Goal: Task Accomplishment & Management: Use online tool/utility

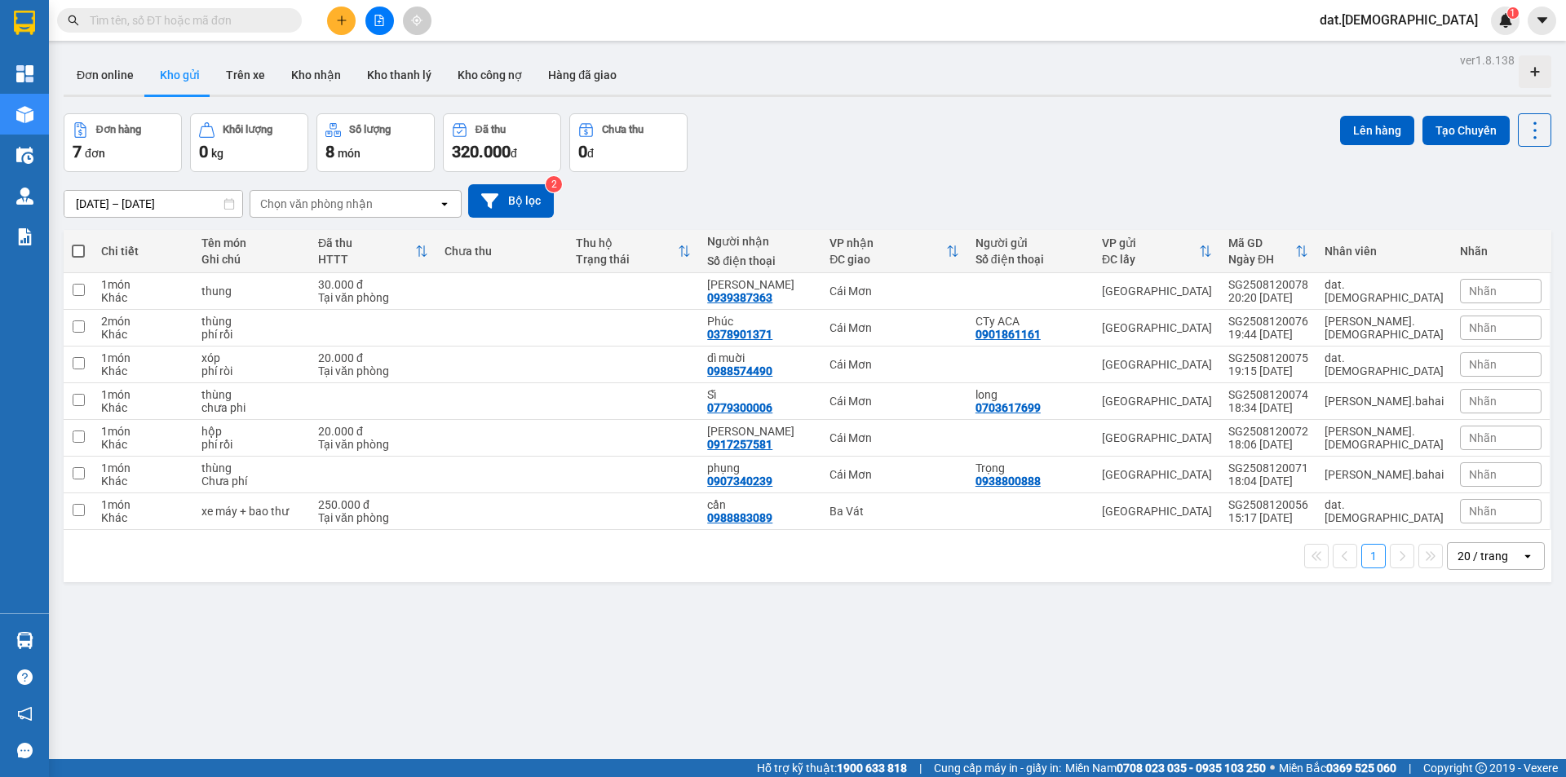
click at [75, 247] on span at bounding box center [78, 251] width 13 height 13
click at [78, 243] on input "checkbox" at bounding box center [78, 243] width 0 height 0
checkbox input "true"
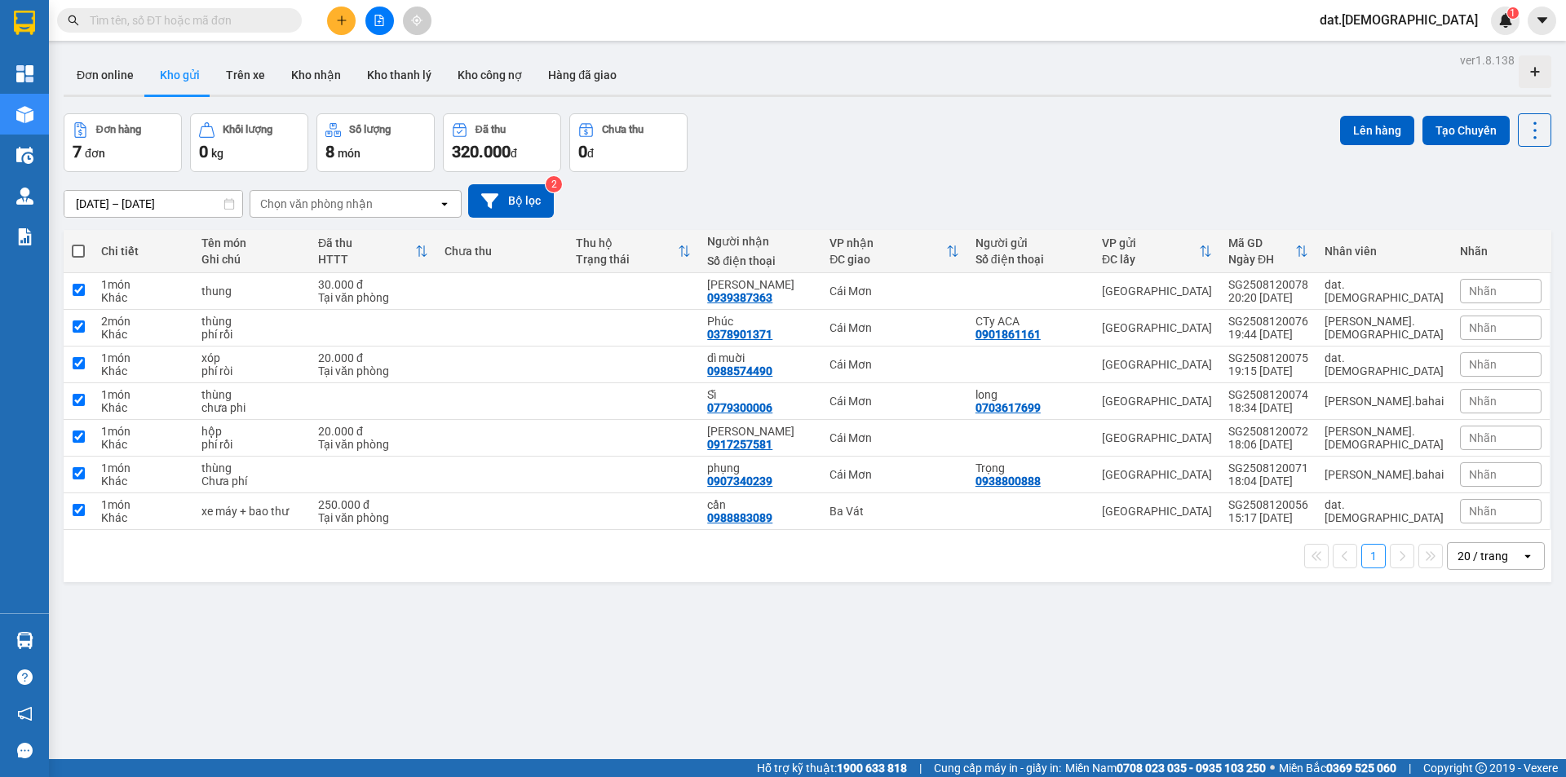
checkbox input "true"
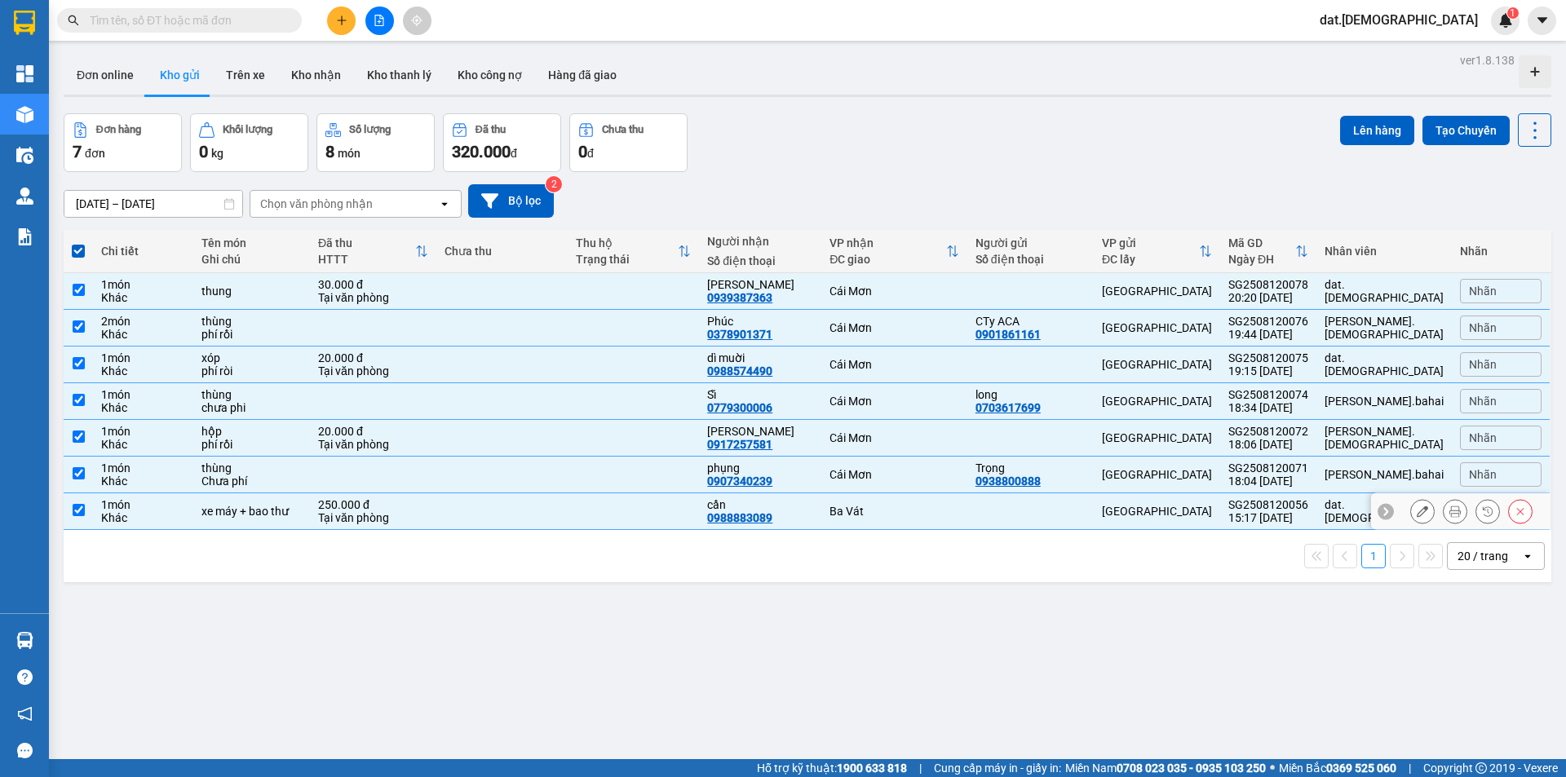
click at [184, 504] on div "1 món" at bounding box center [142, 504] width 83 height 13
checkbox input "false"
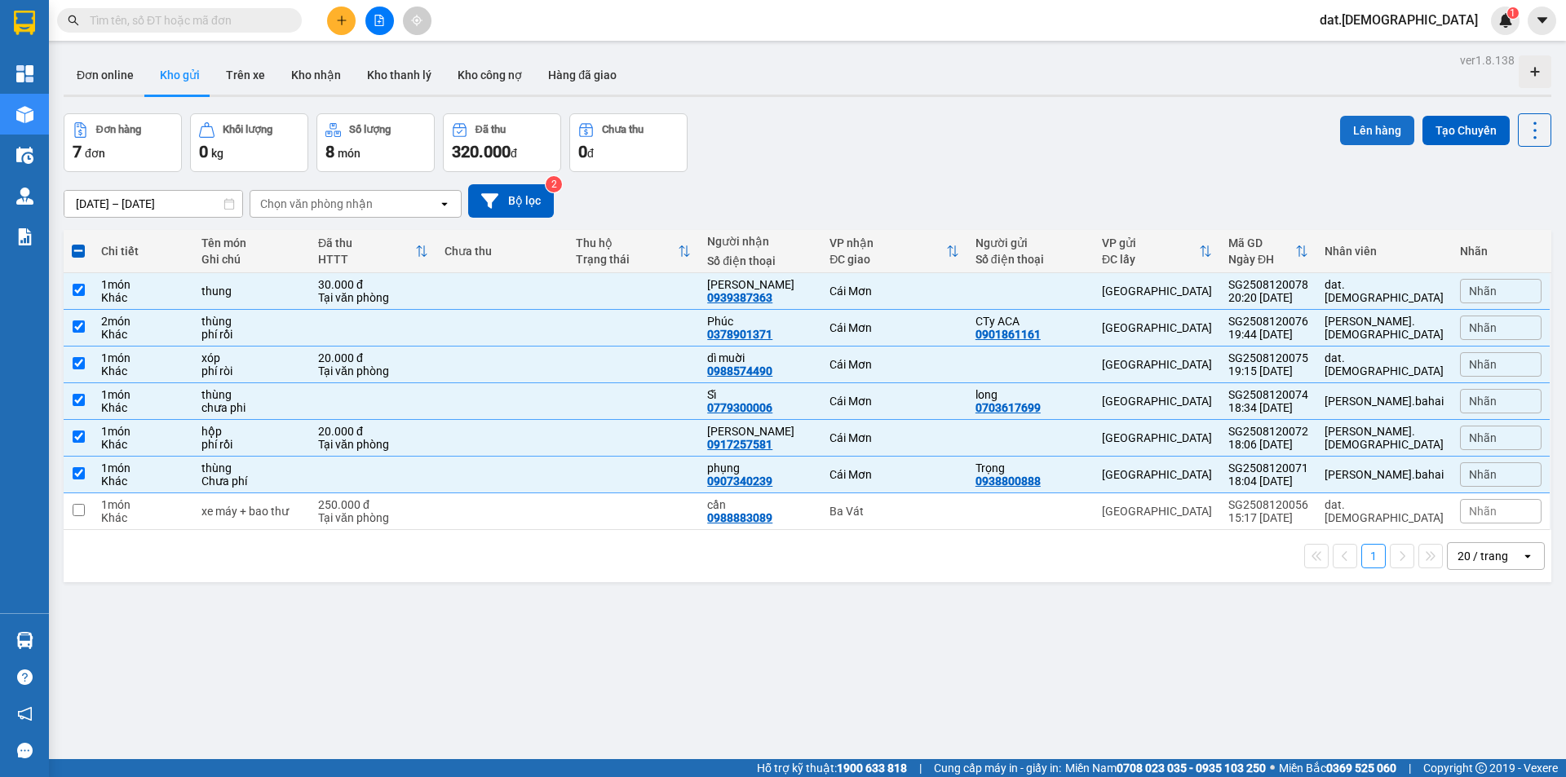
click at [1357, 136] on button "Lên hàng" at bounding box center [1377, 130] width 74 height 29
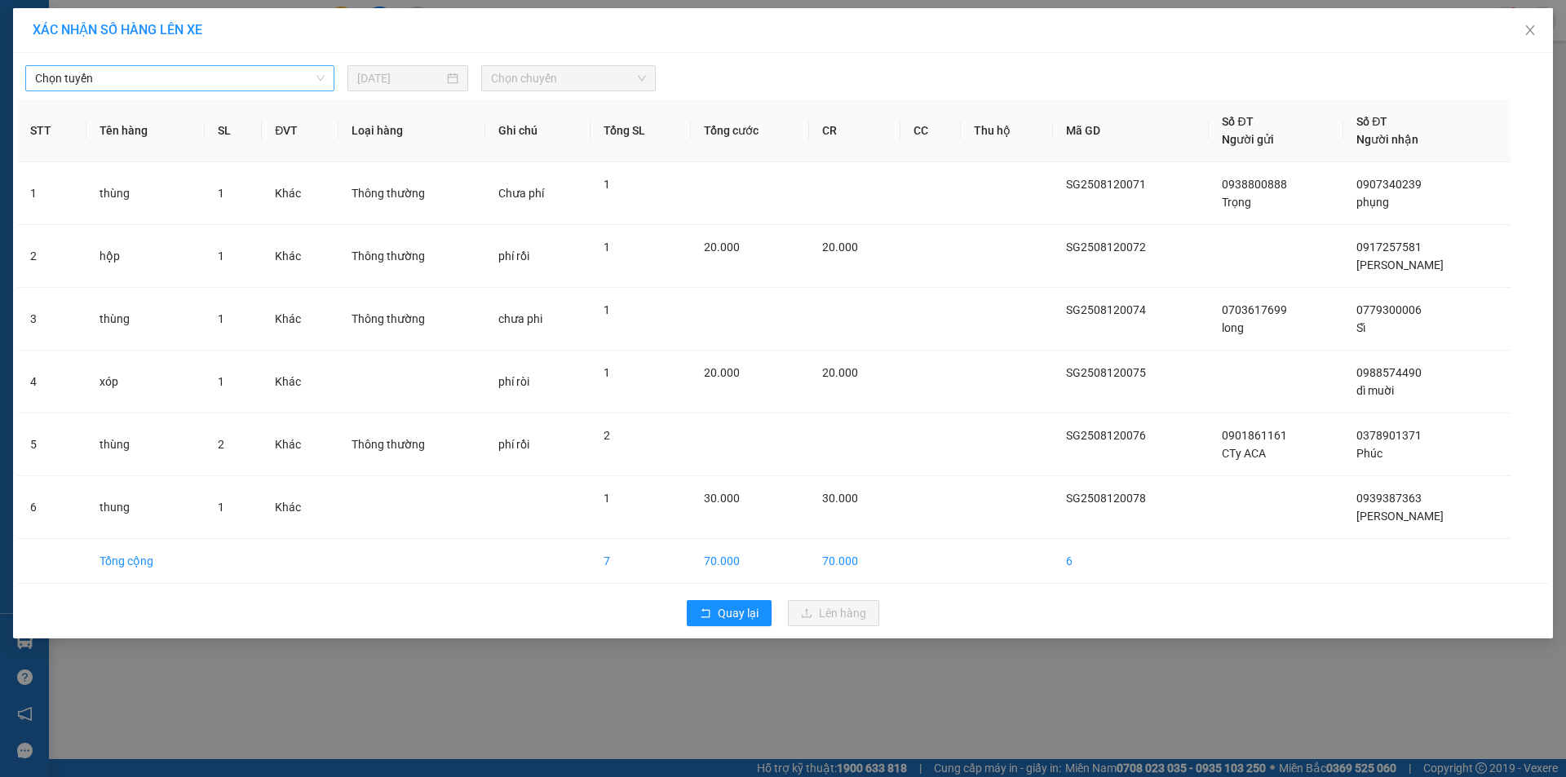
drag, startPoint x: 291, startPoint y: 76, endPoint x: 228, endPoint y: 79, distance: 63.7
click at [289, 76] on span "Chọn tuyến" at bounding box center [180, 78] width 290 height 24
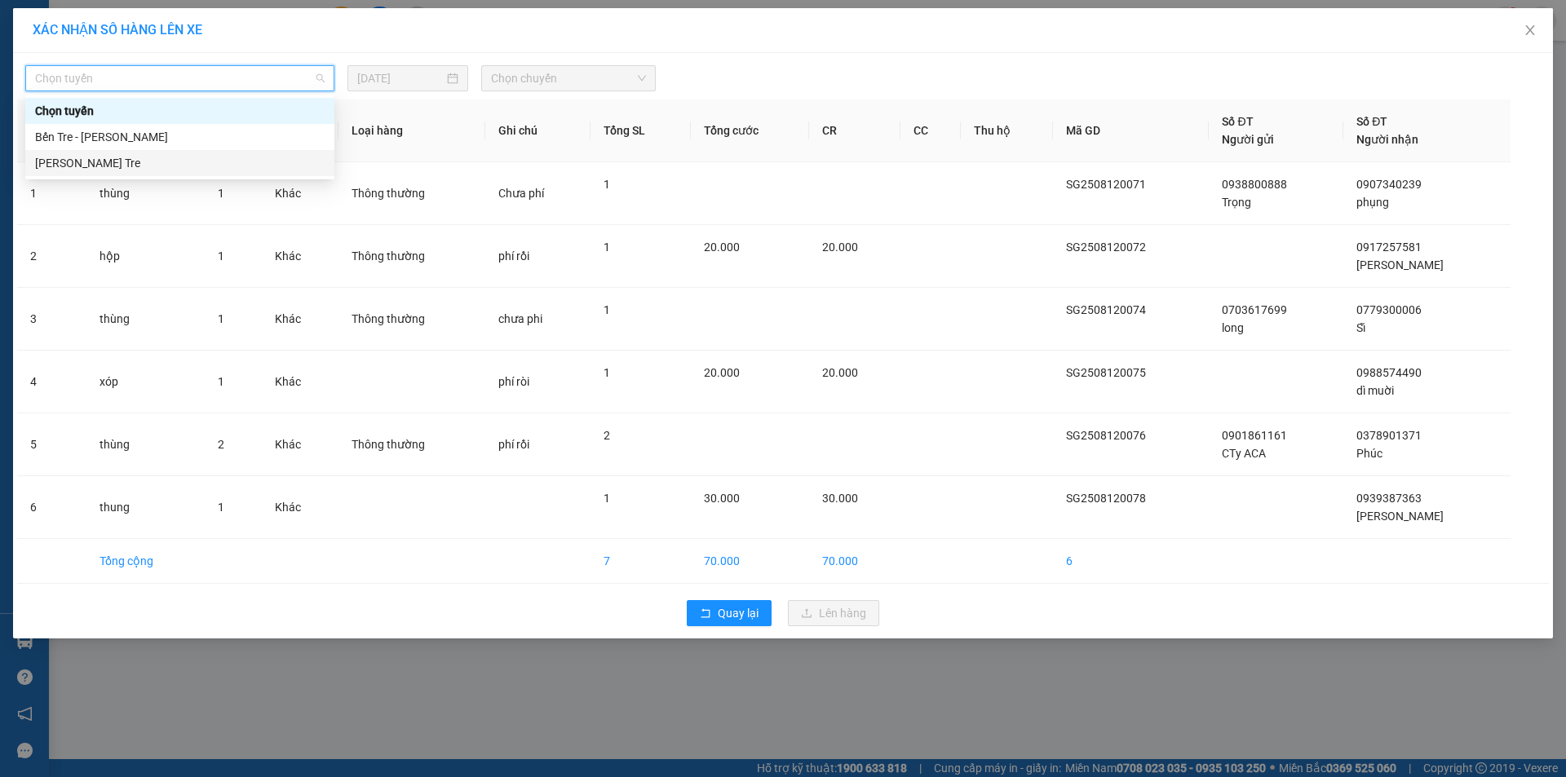
click at [142, 168] on div "[PERSON_NAME] Tre" at bounding box center [180, 163] width 290 height 18
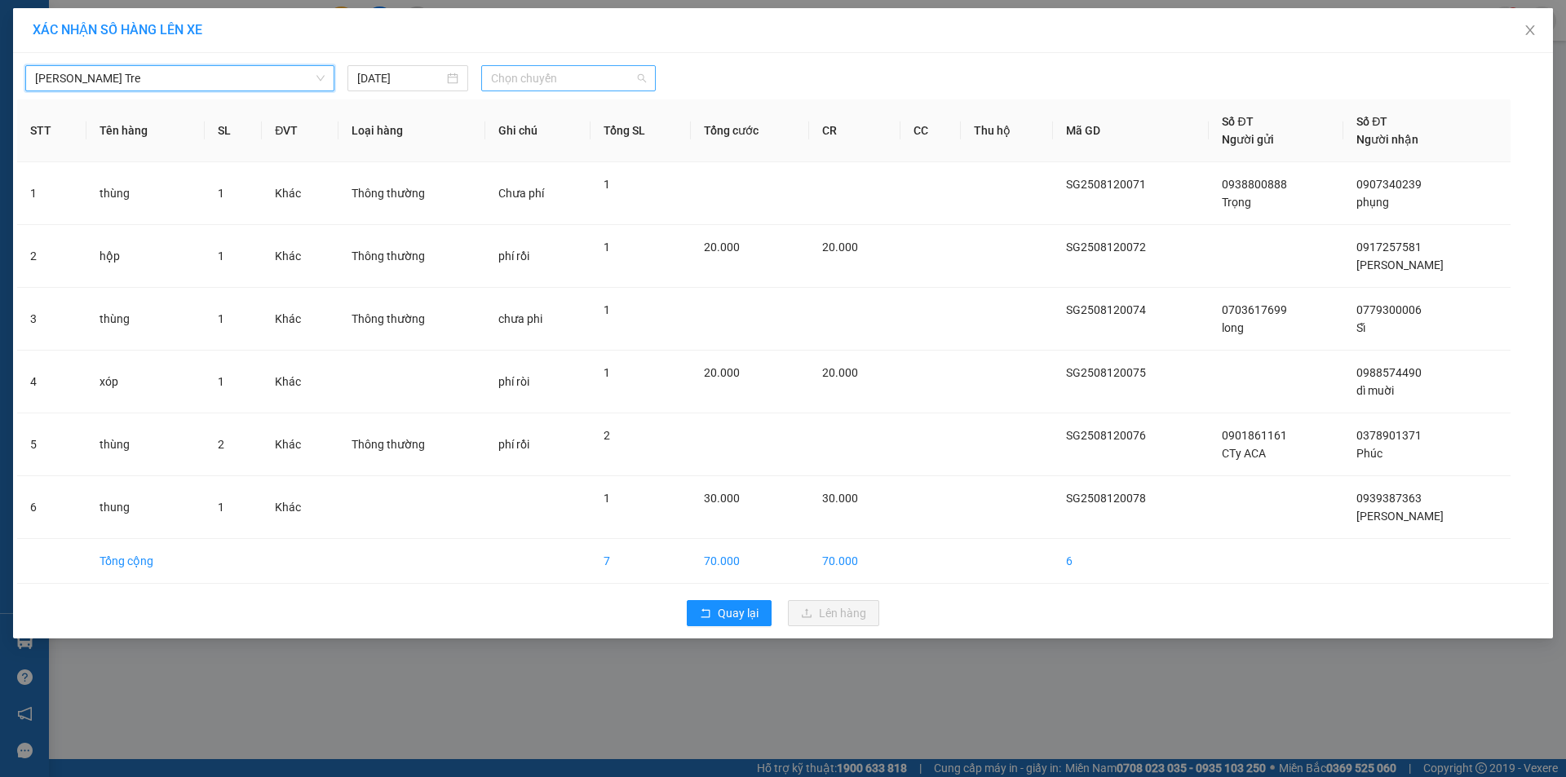
click at [565, 77] on span "Chọn chuyến" at bounding box center [568, 78] width 155 height 24
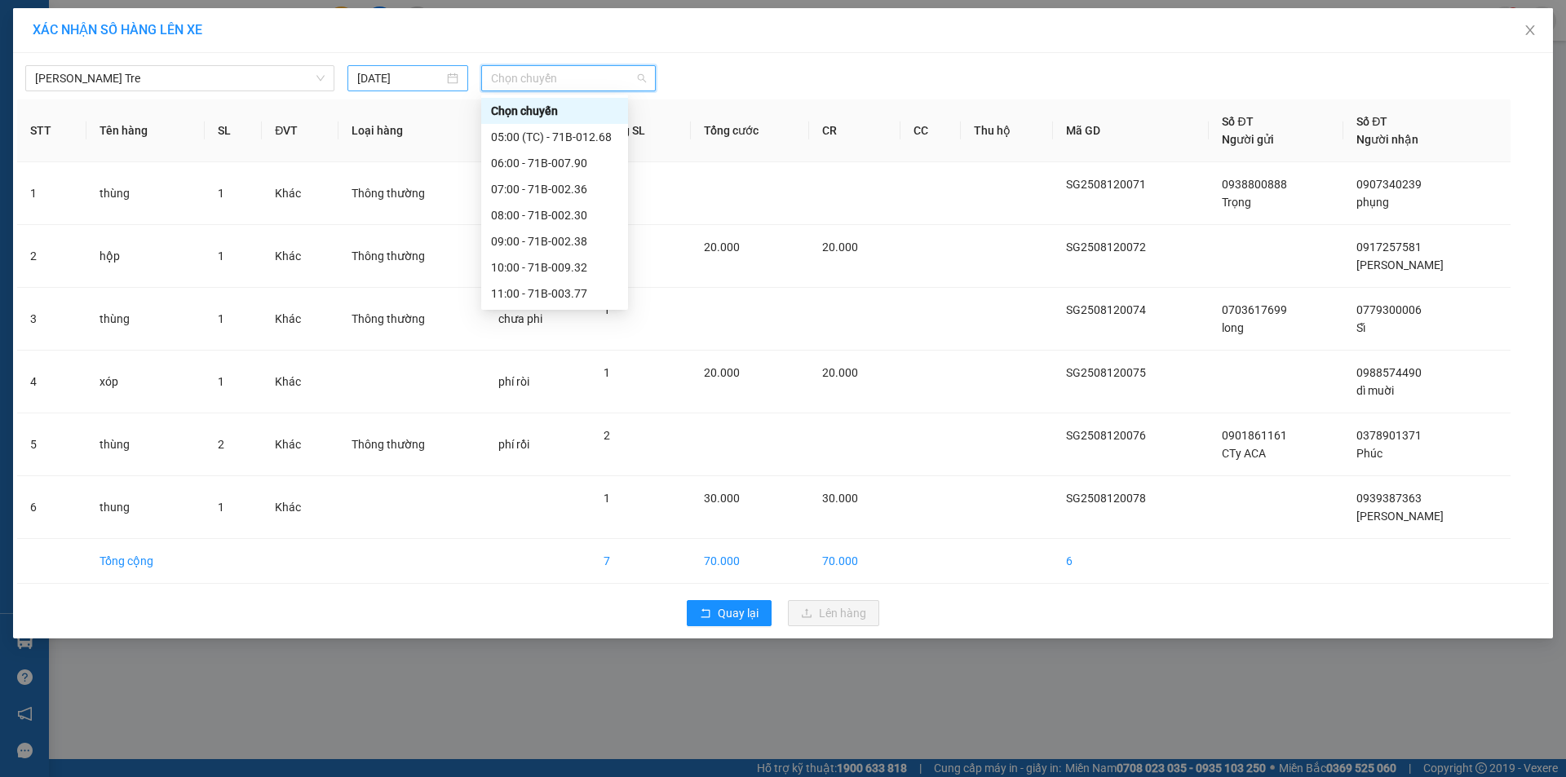
click at [450, 78] on div "[DATE]" at bounding box center [407, 78] width 101 height 18
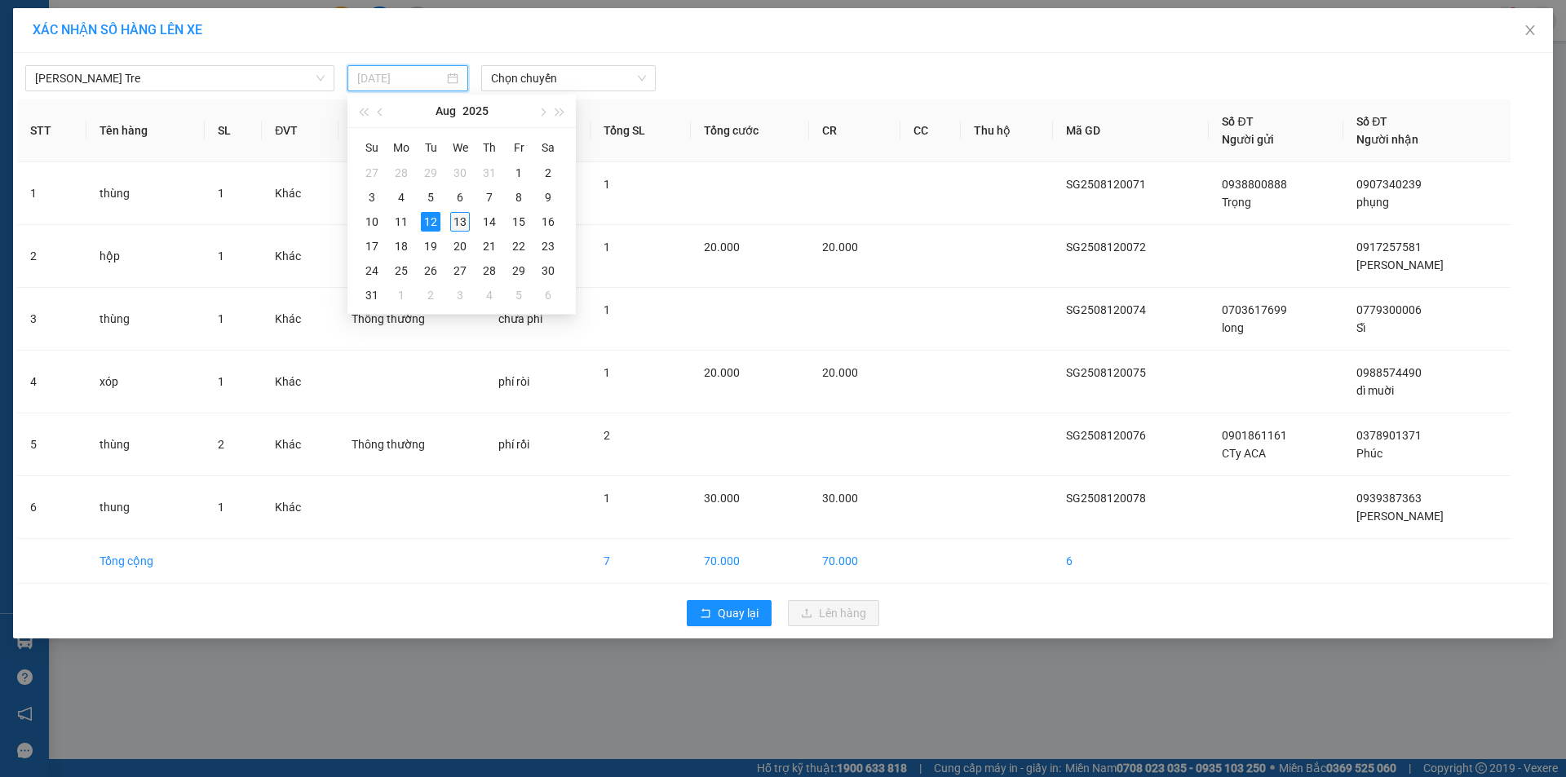
click at [465, 225] on div "13" at bounding box center [460, 222] width 20 height 20
type input "[DATE]"
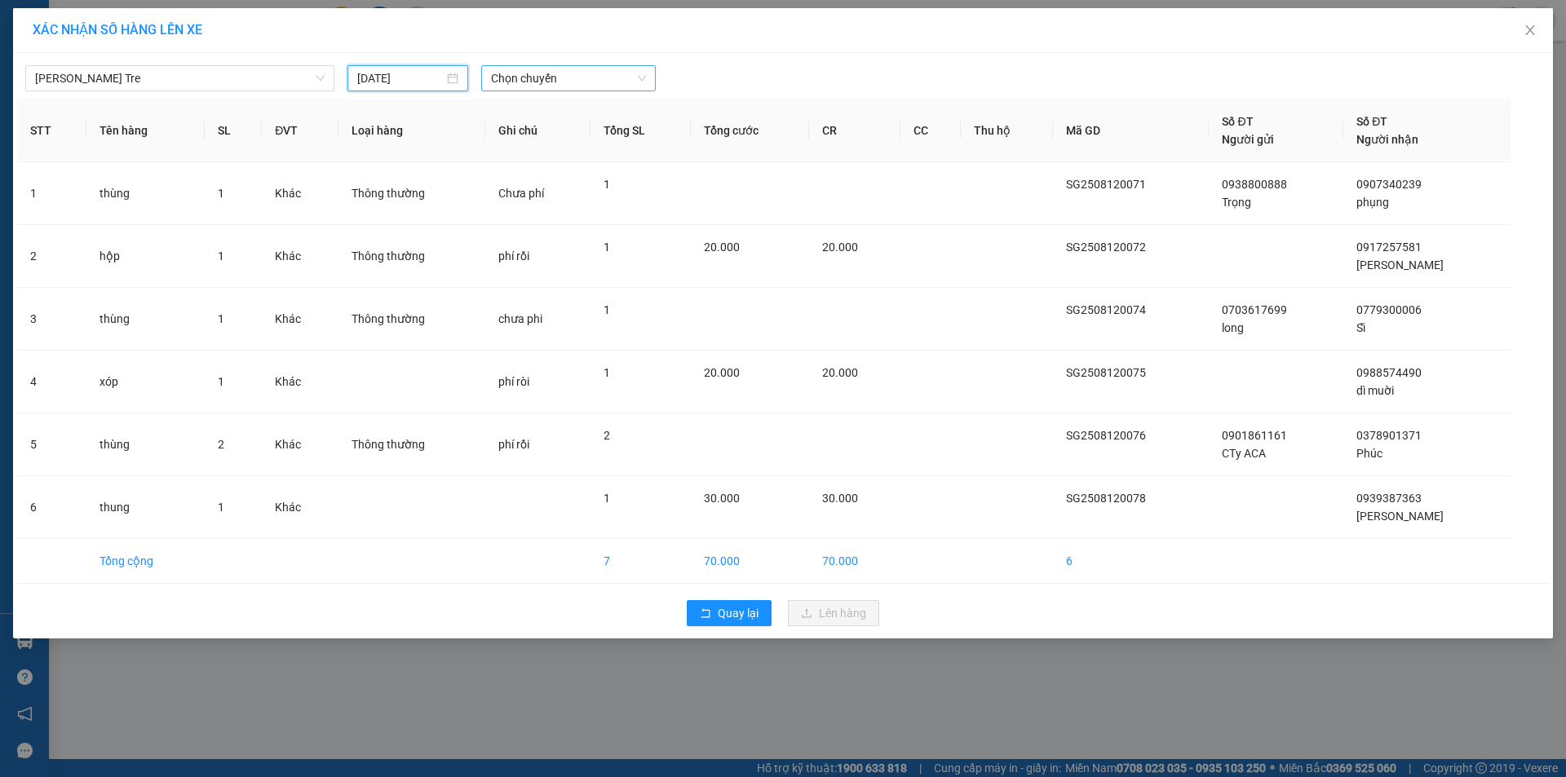
click at [547, 66] on span "Chọn chuyến" at bounding box center [568, 78] width 155 height 24
click at [542, 171] on div "06:00" at bounding box center [554, 163] width 127 height 18
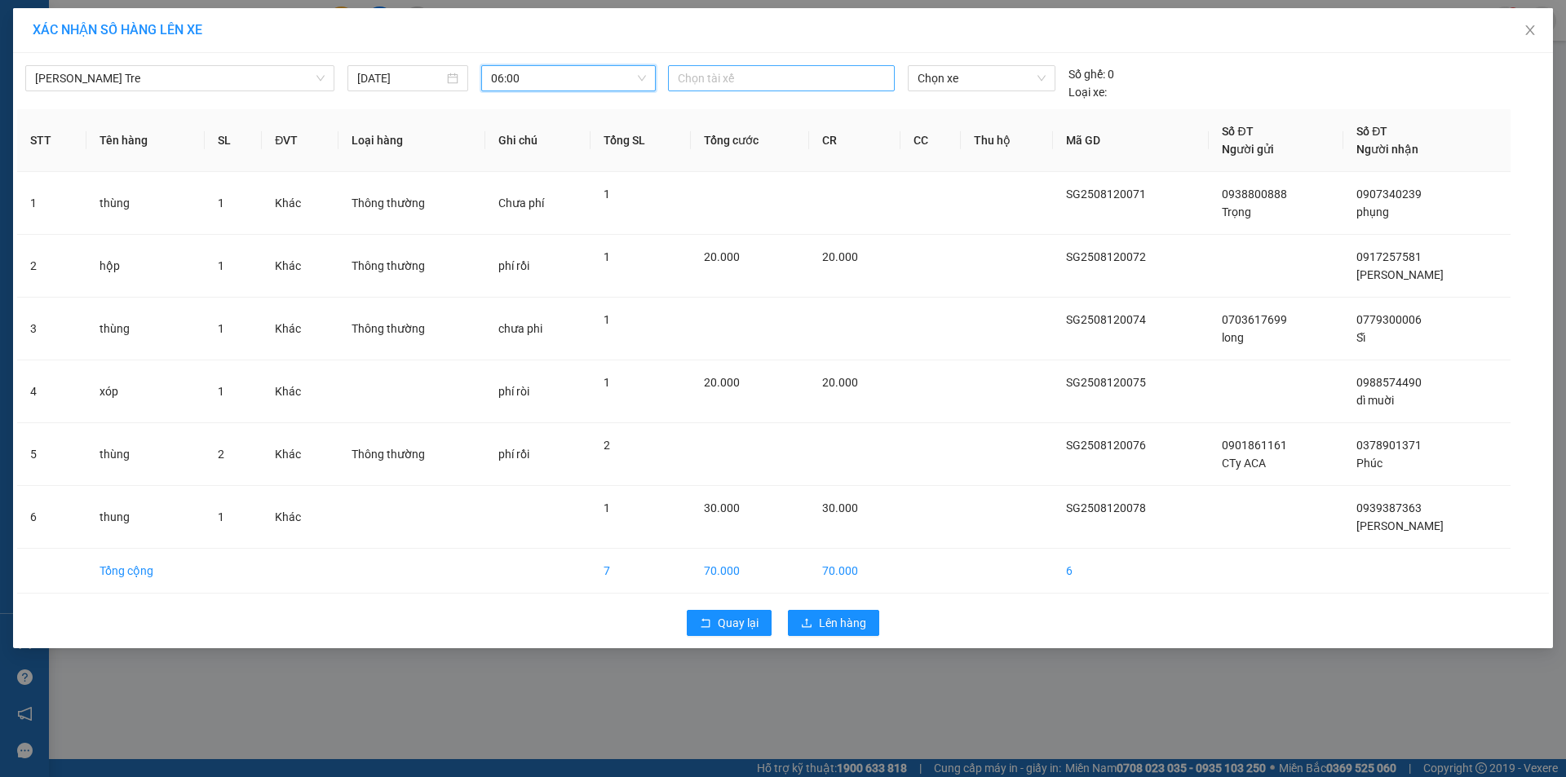
click at [732, 78] on div at bounding box center [781, 79] width 219 height 20
click at [717, 150] on div "Liêm" at bounding box center [790, 163] width 245 height 26
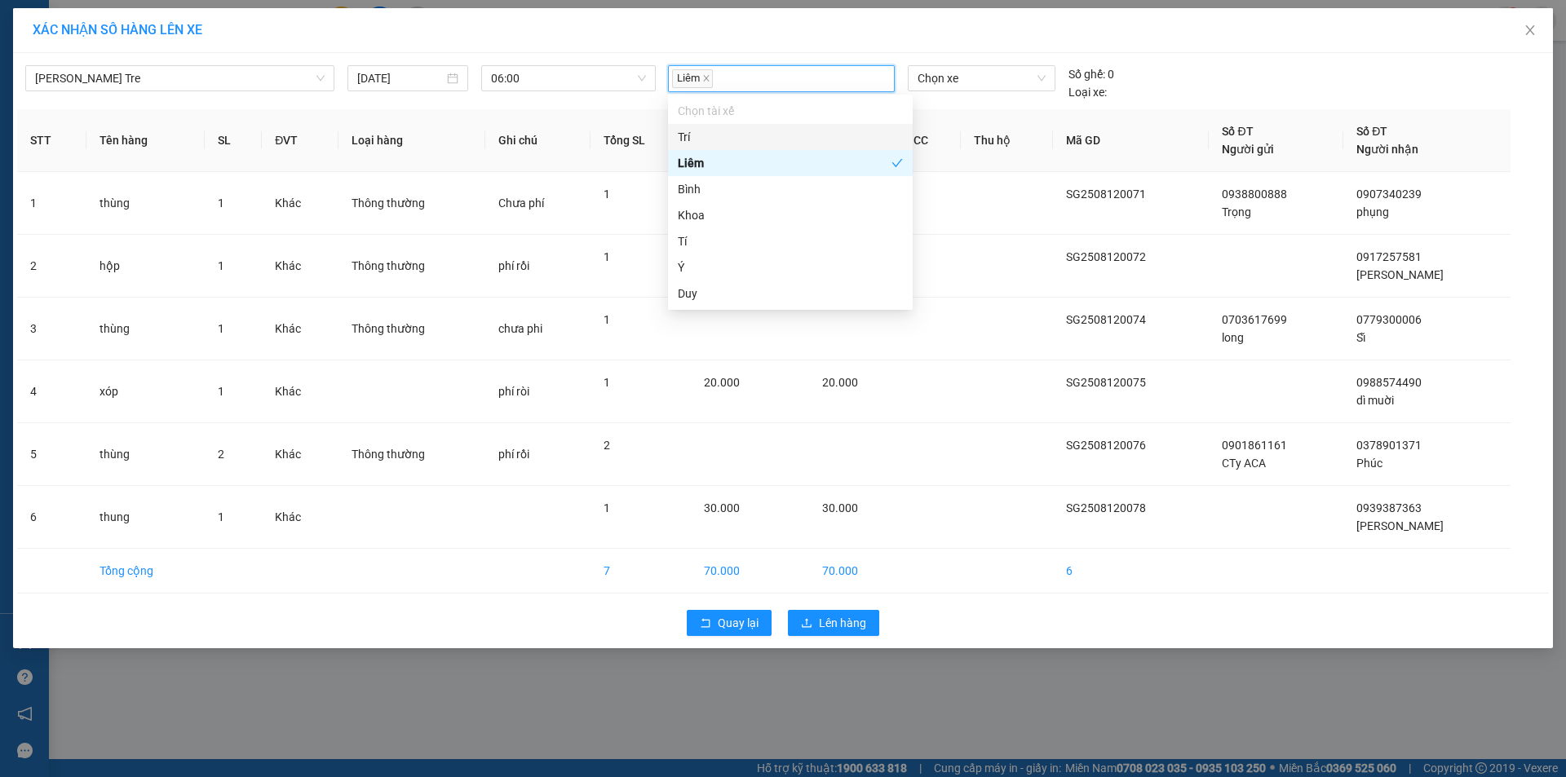
click at [717, 135] on div "Trí" at bounding box center [790, 137] width 225 height 18
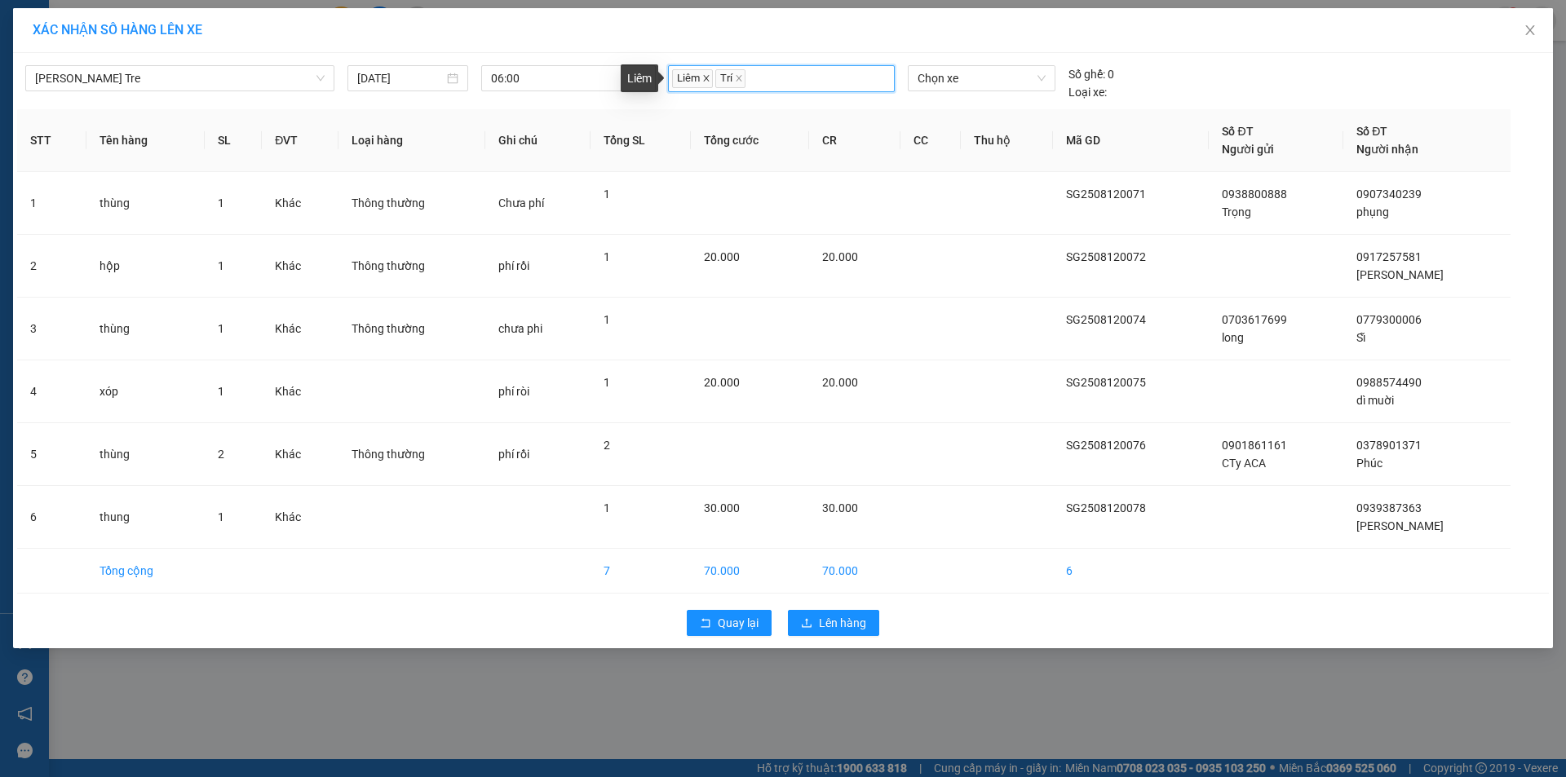
click at [708, 79] on icon "close" at bounding box center [706, 78] width 8 height 8
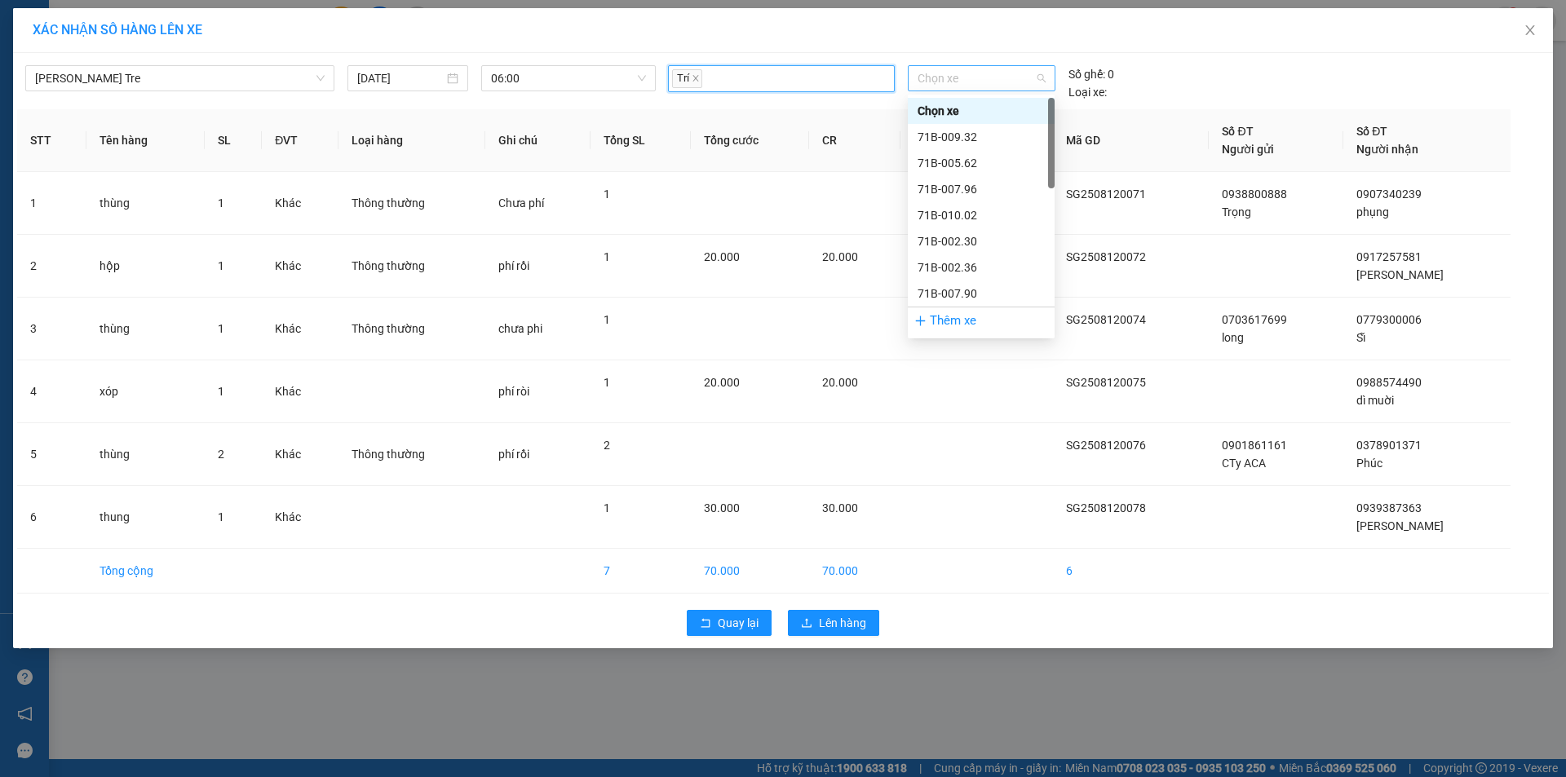
click at [953, 82] on span "Chọn xe" at bounding box center [981, 78] width 127 height 24
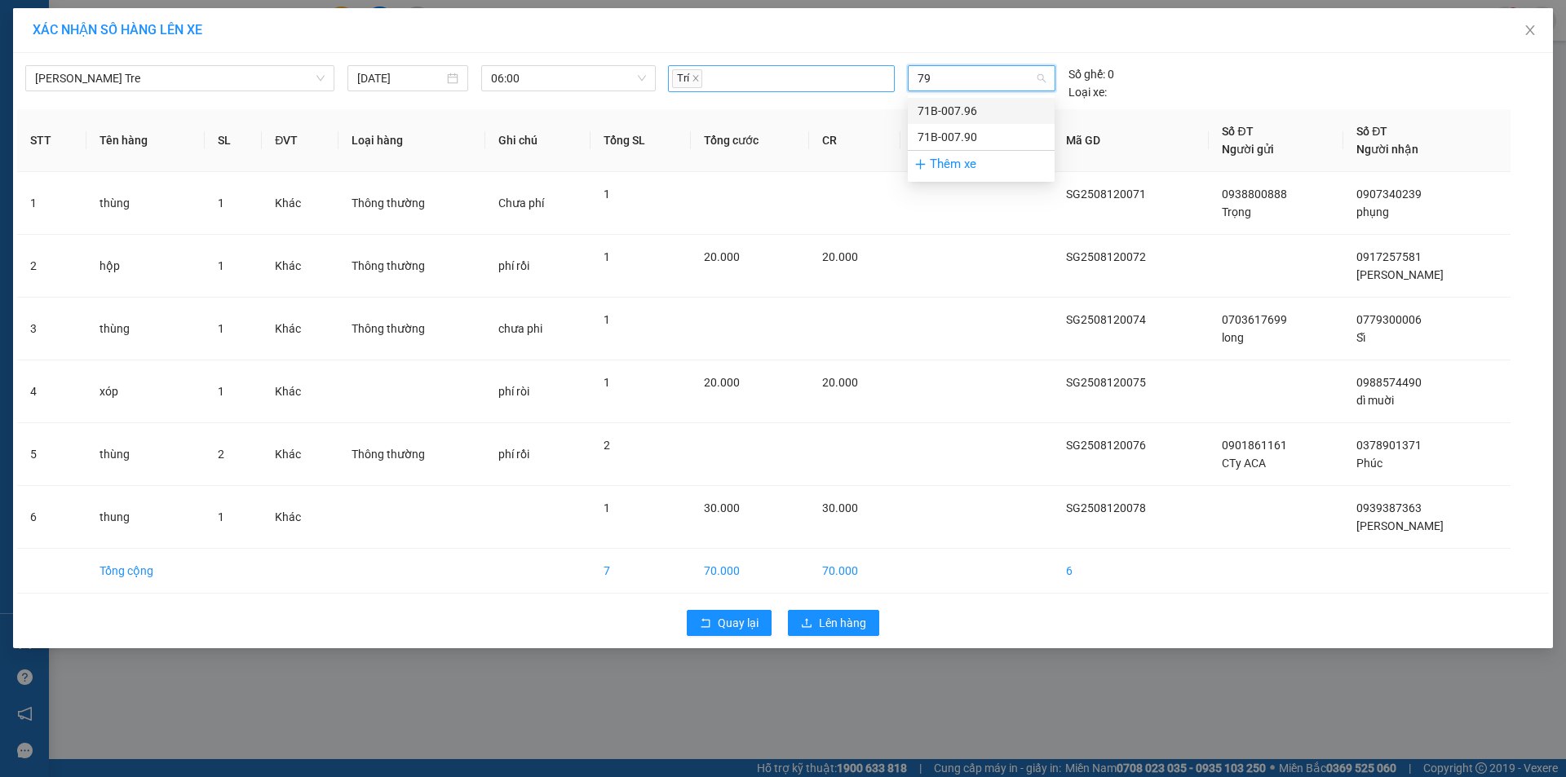
type input "790"
click at [950, 110] on div "71B-007.90" at bounding box center [981, 111] width 127 height 18
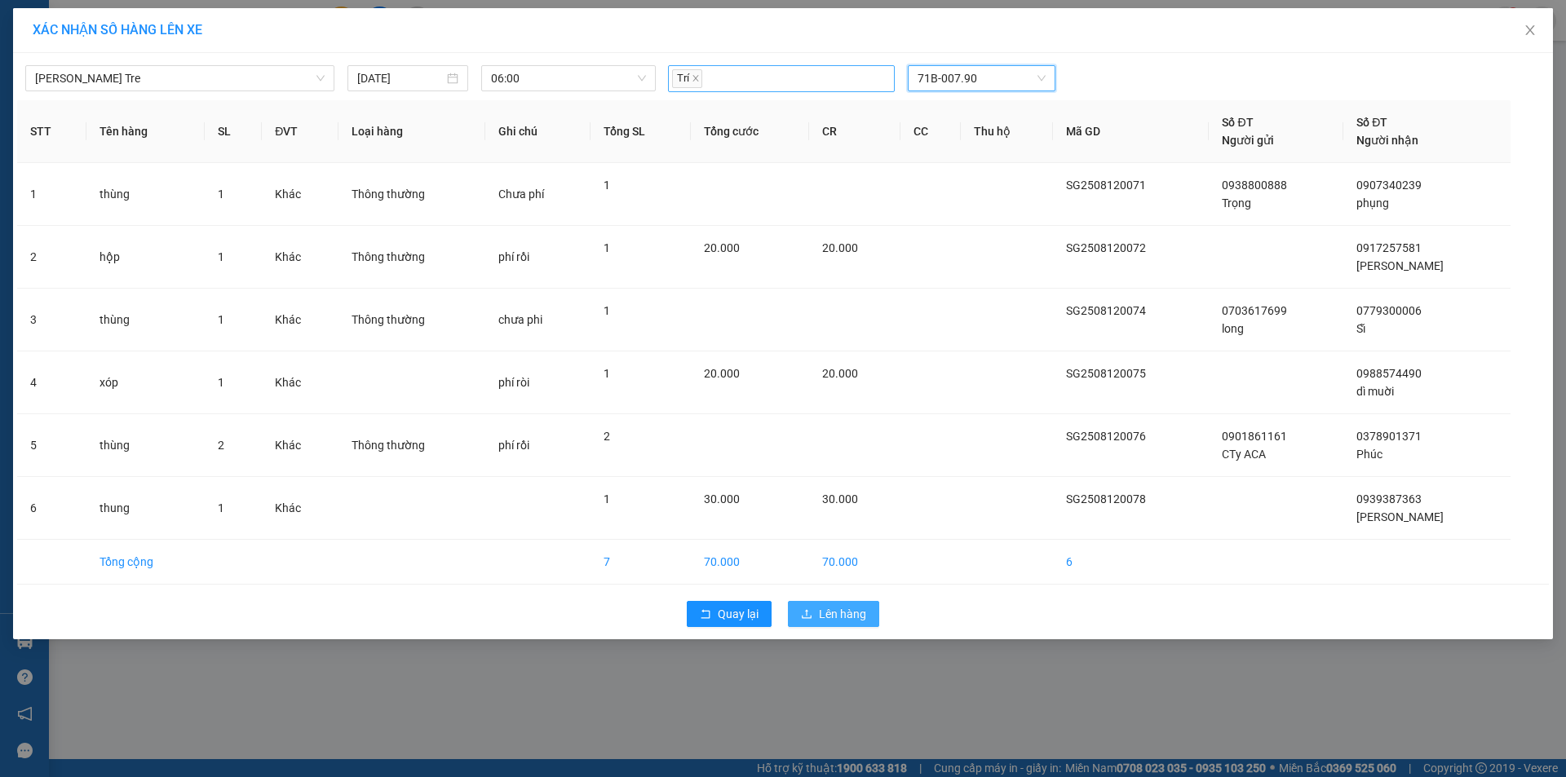
click at [828, 622] on span "Lên hàng" at bounding box center [842, 614] width 47 height 18
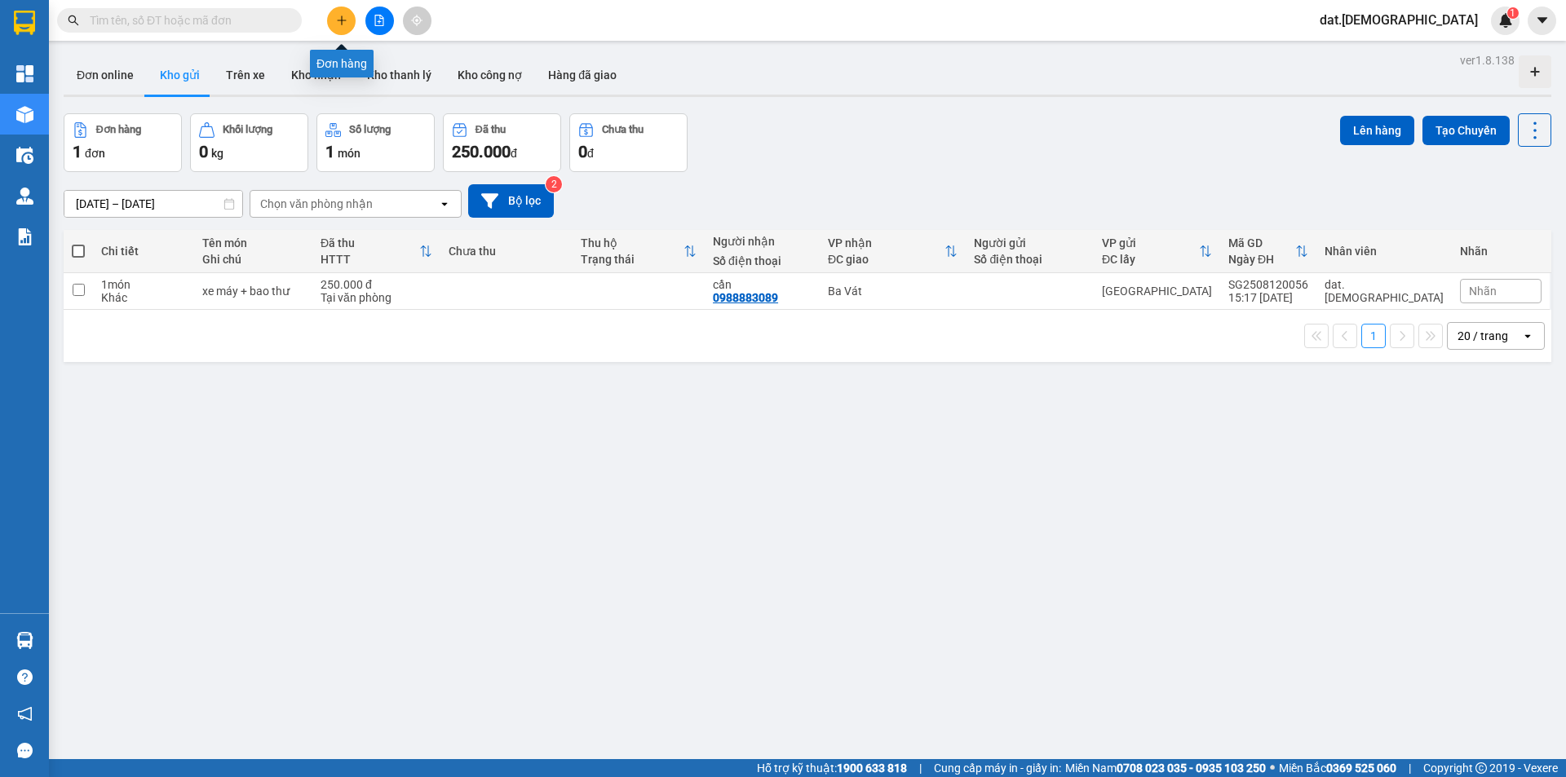
click at [343, 14] on button at bounding box center [341, 21] width 29 height 29
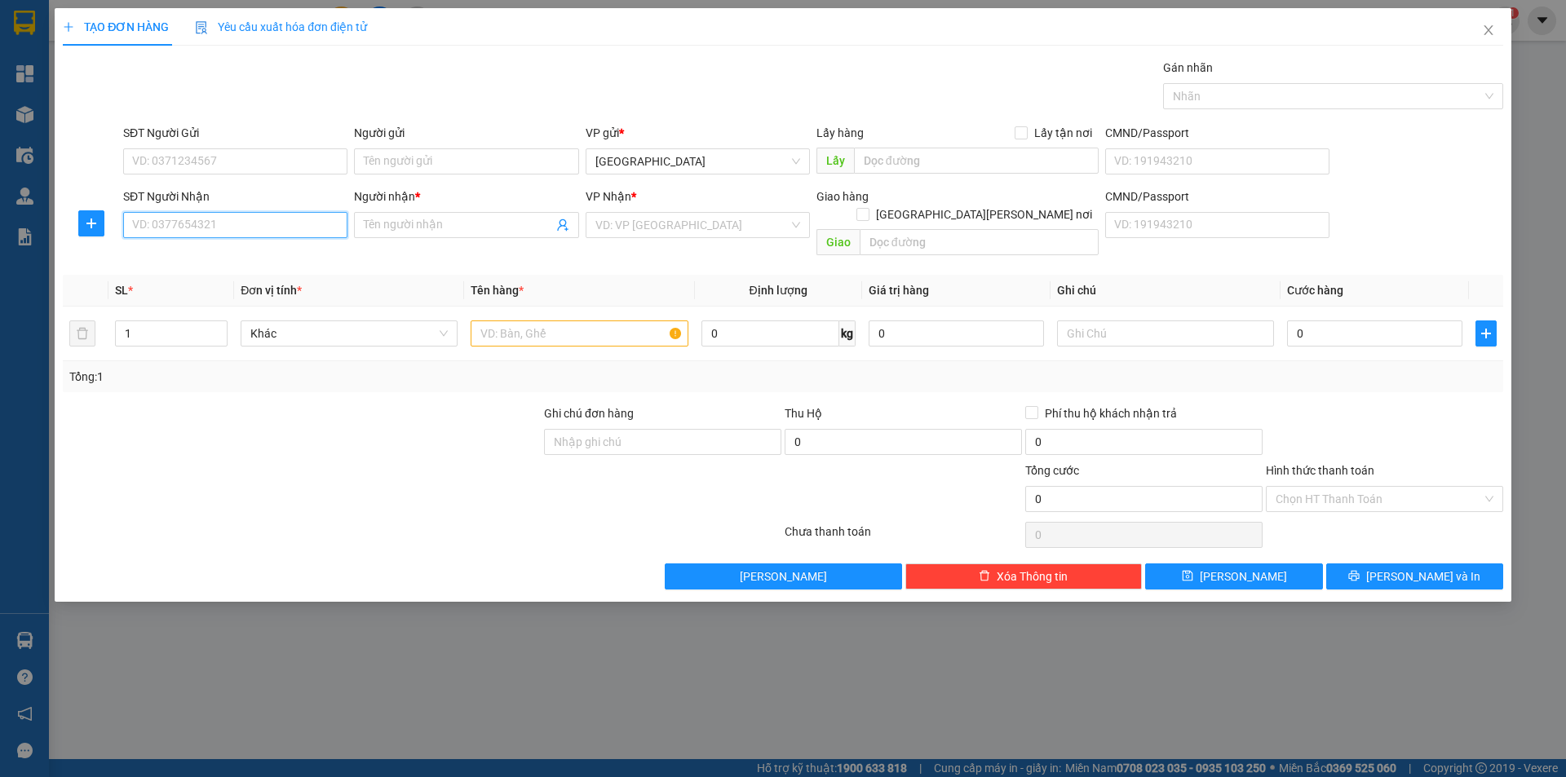
click at [176, 224] on input "SĐT Người Nhận" at bounding box center [235, 225] width 224 height 26
type input "0937012323"
click at [213, 257] on div "0937012323 - Hậu" at bounding box center [235, 258] width 205 height 18
type input "Hậu"
type input "0937012323"
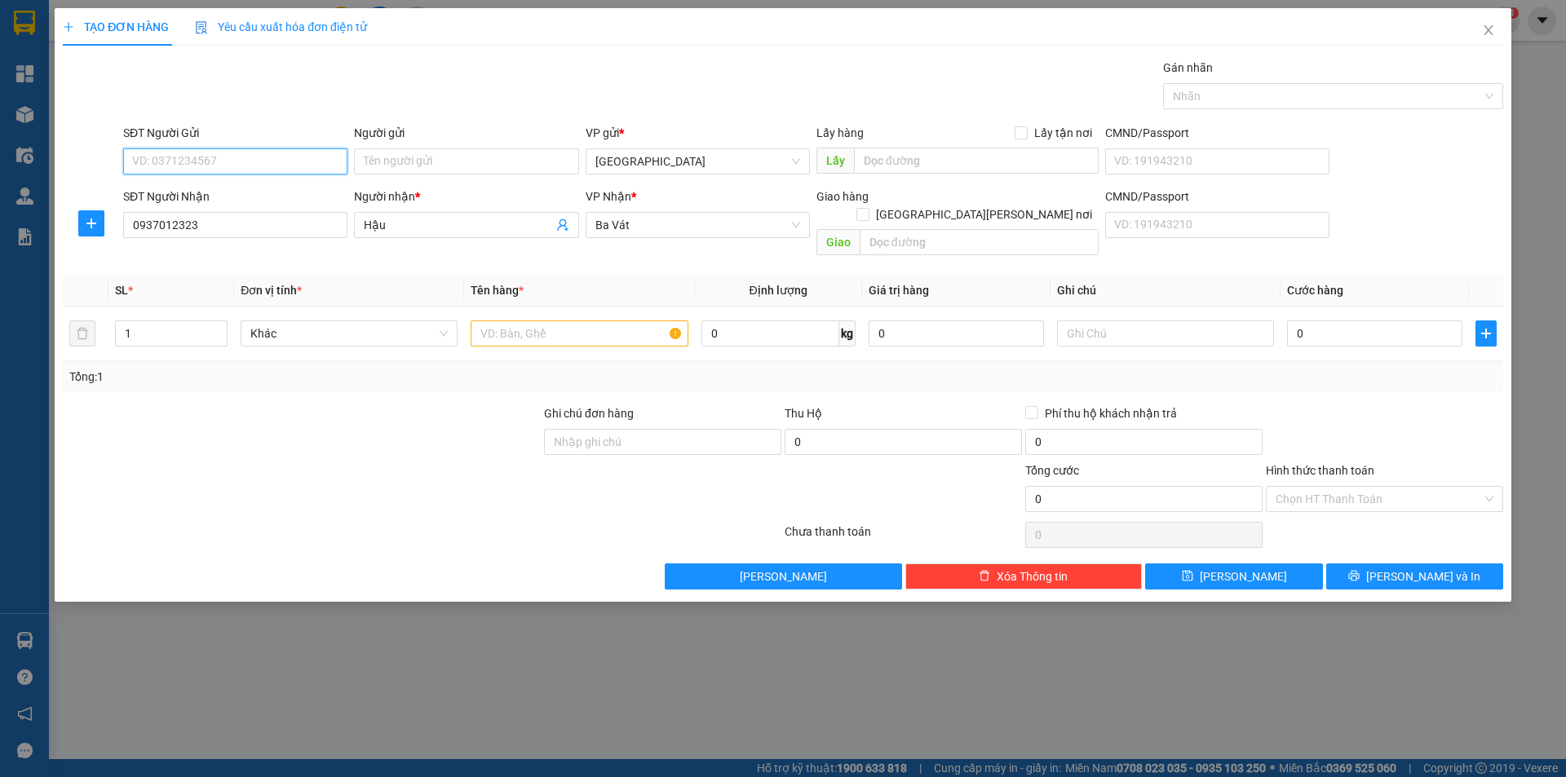
click at [252, 155] on input "SĐT Người Gửi" at bounding box center [235, 161] width 224 height 26
click at [215, 325] on span "up" at bounding box center [219, 330] width 10 height 10
type input "5"
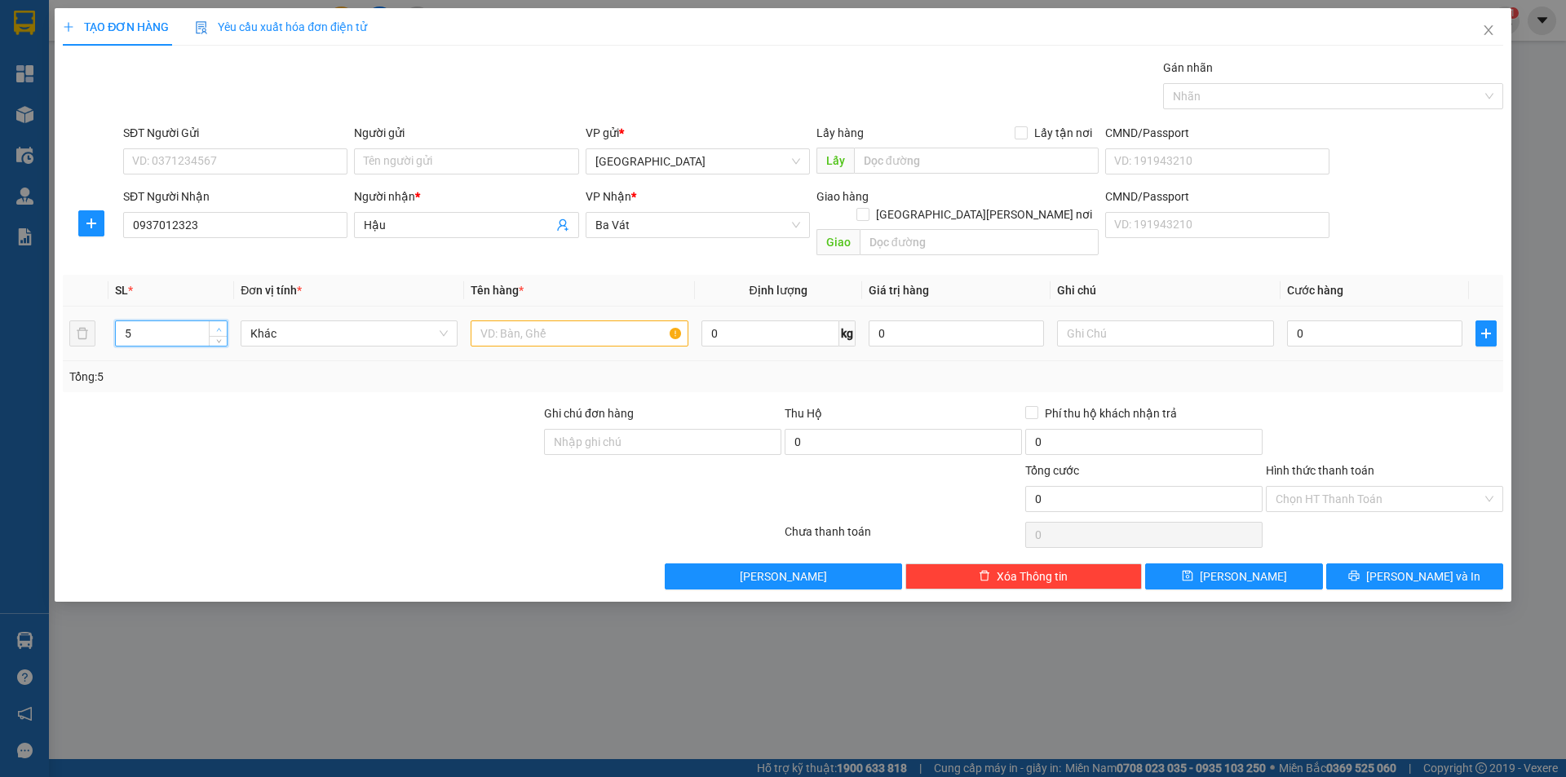
click at [215, 325] on span "up" at bounding box center [219, 330] width 10 height 10
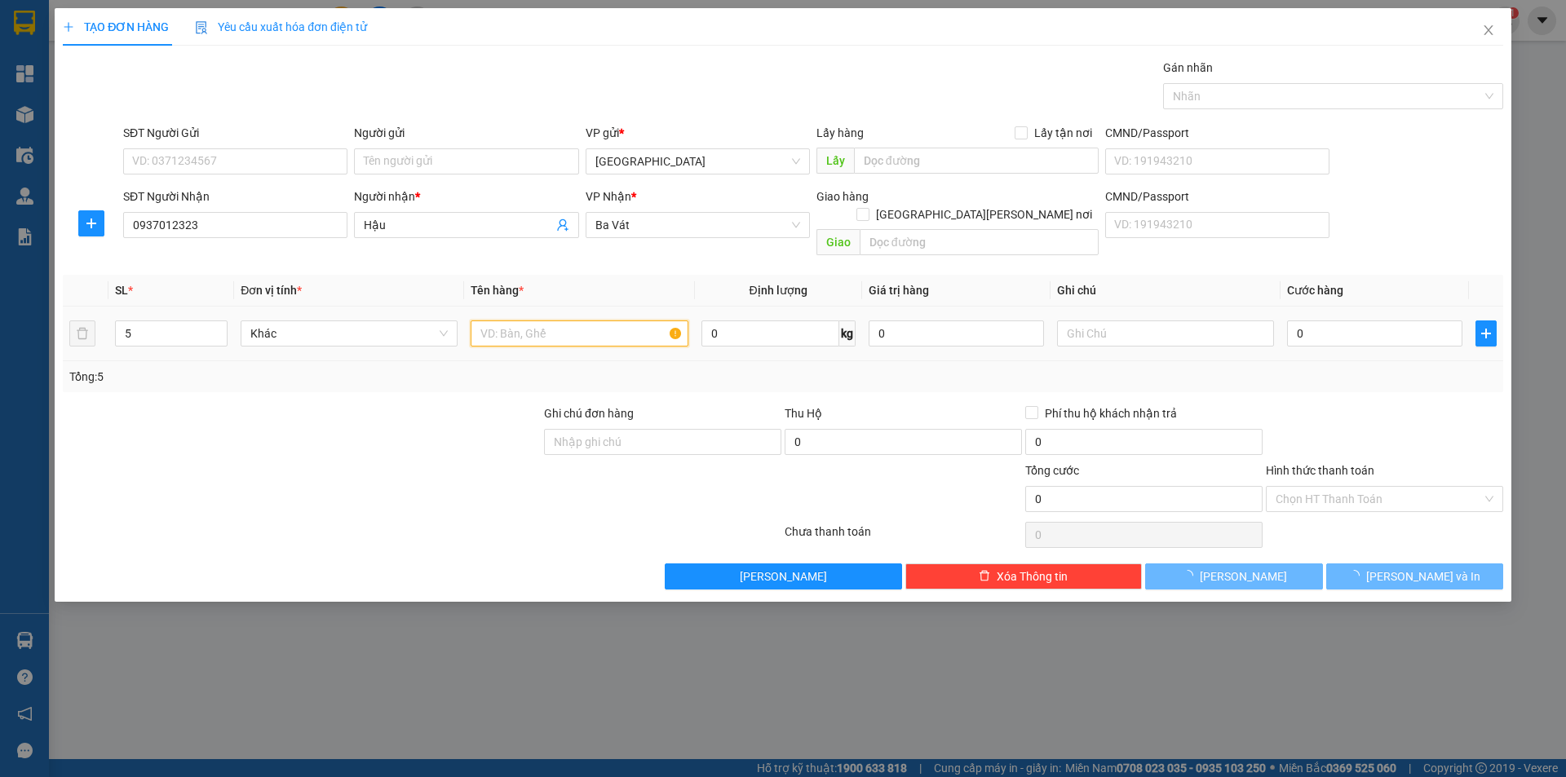
click at [513, 321] on input "text" at bounding box center [579, 334] width 217 height 26
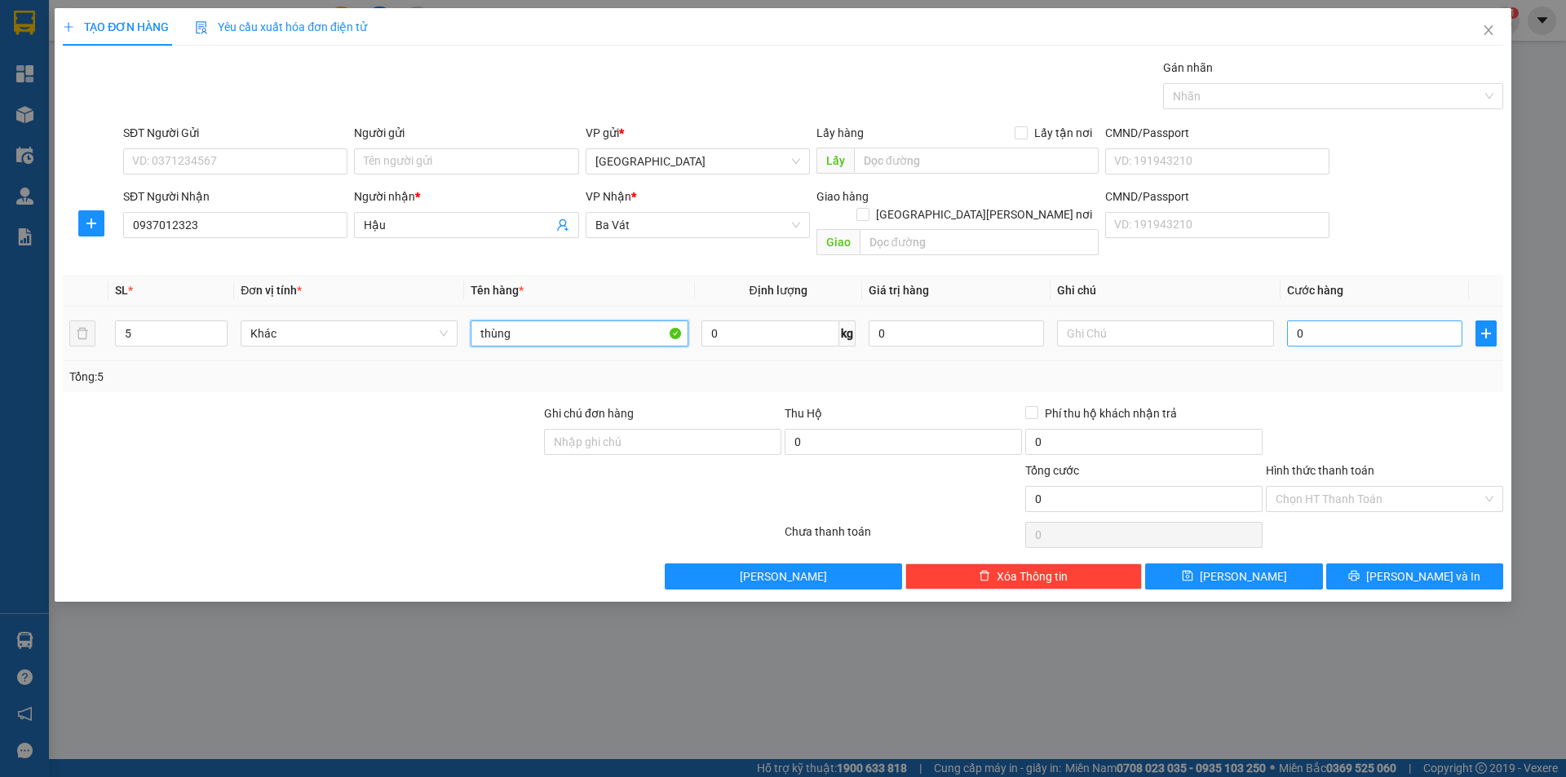
type input "thùng"
click at [1359, 321] on input "0" at bounding box center [1374, 334] width 175 height 26
type input "1"
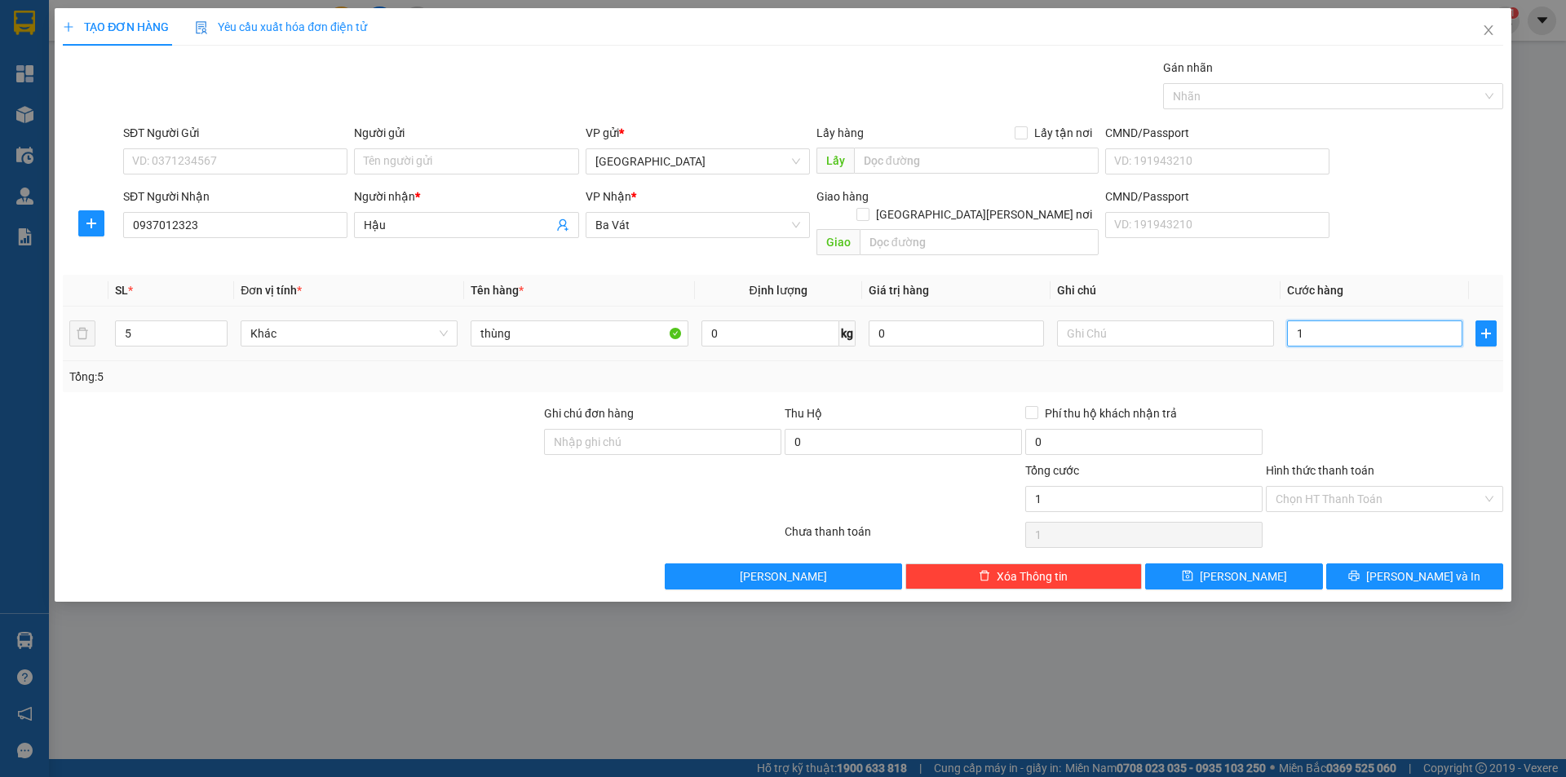
type input "15"
type input "150"
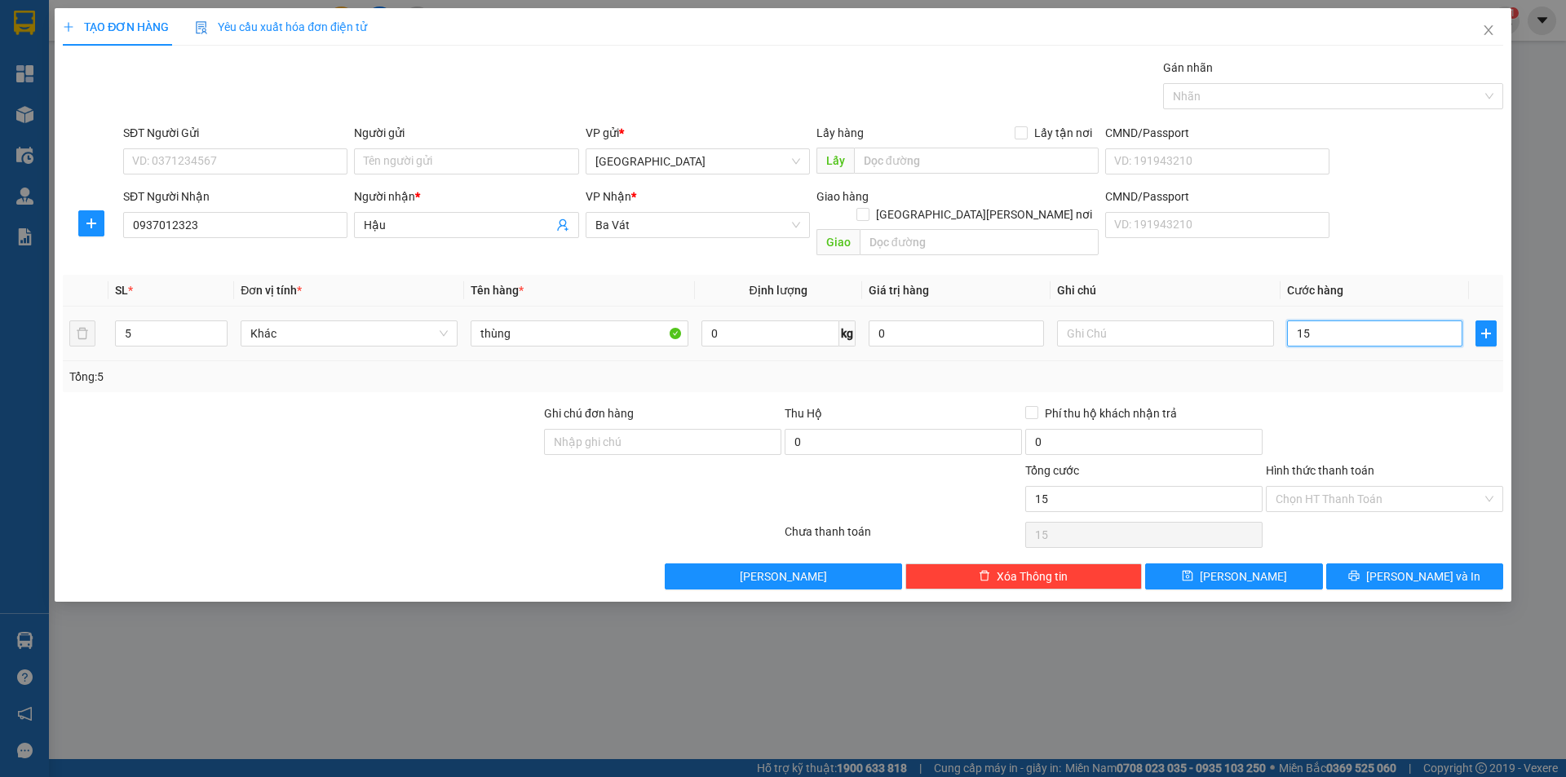
type input "150"
type input "1.500"
type input "15.000"
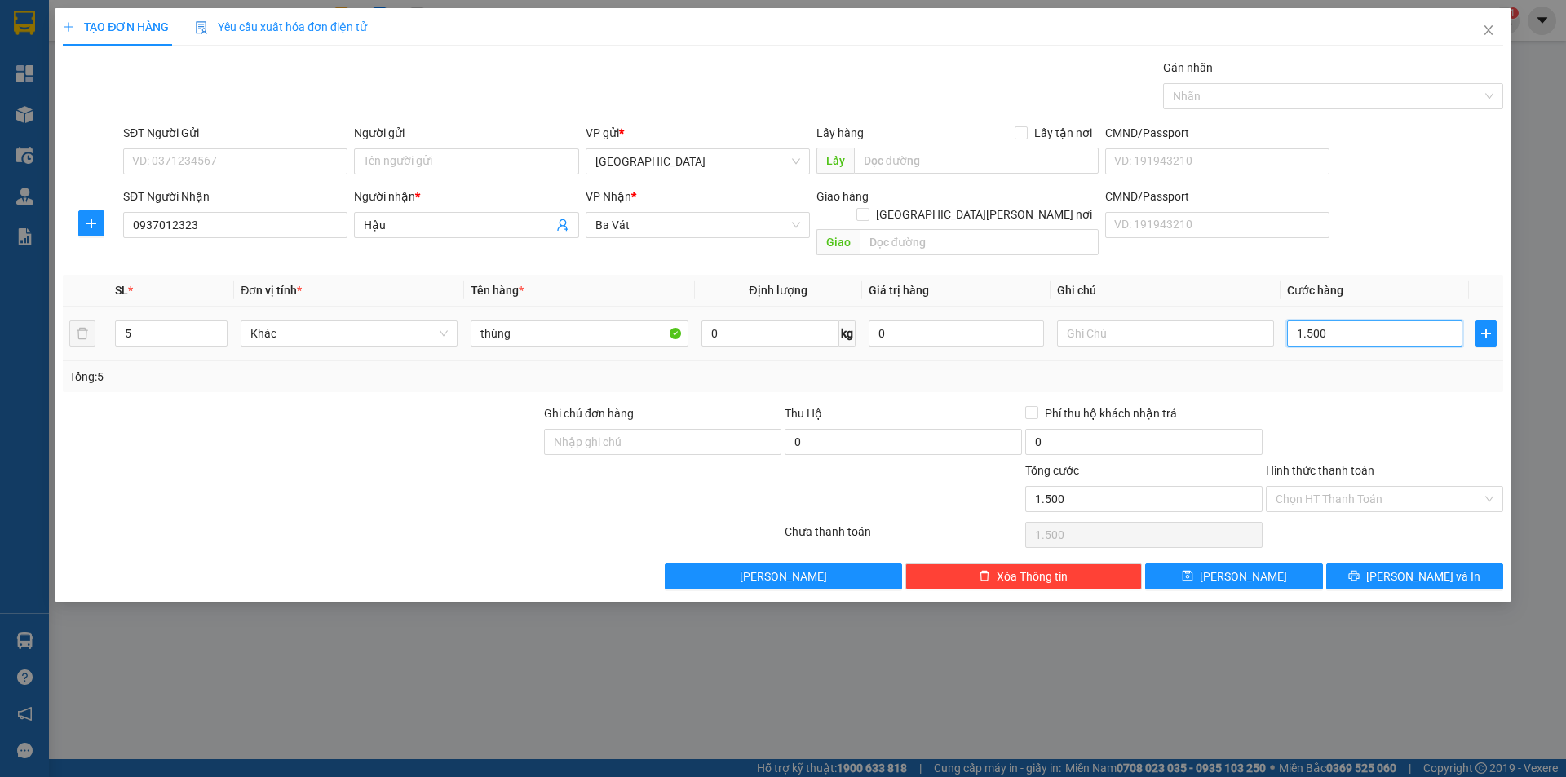
type input "15.000"
type input "150.000"
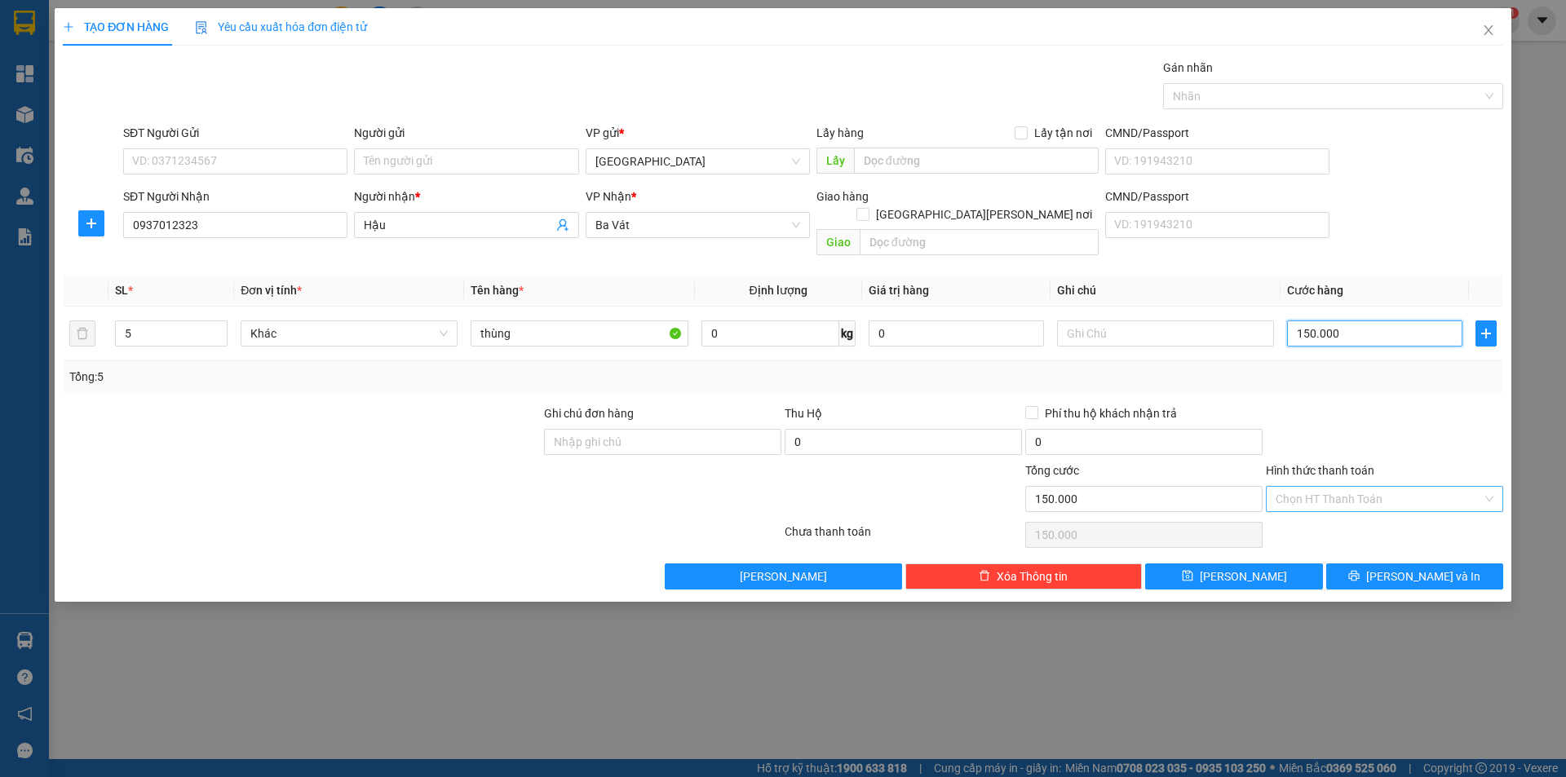
type input "150.000"
click at [1359, 487] on input "Hình thức thanh toán" at bounding box center [1379, 499] width 206 height 24
click at [1365, 515] on div "Tại văn phòng" at bounding box center [1385, 514] width 218 height 18
type input "0"
click at [1368, 564] on button "[PERSON_NAME] và In" at bounding box center [1414, 577] width 177 height 26
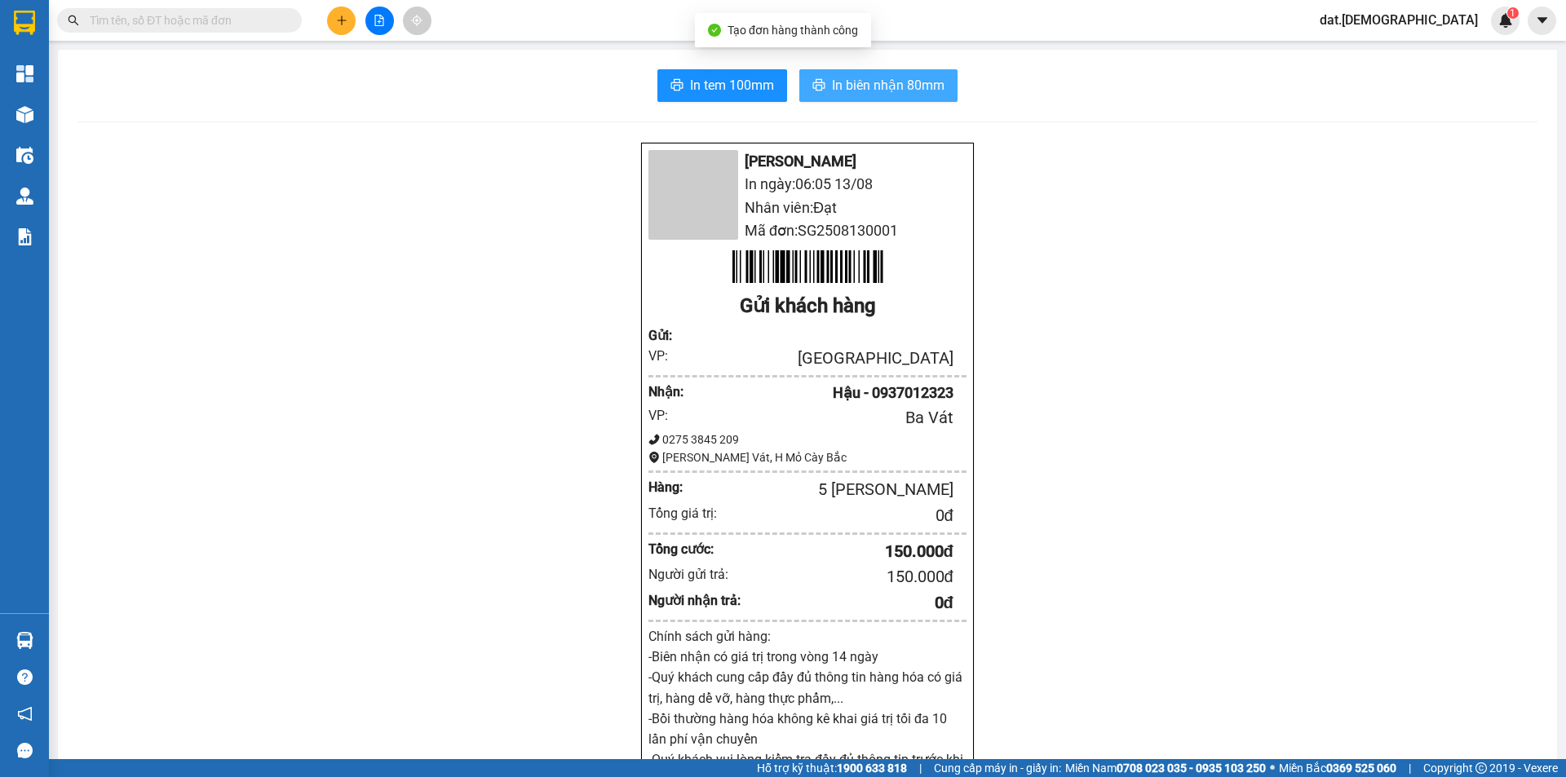
click at [868, 89] on span "In biên nhận 80mm" at bounding box center [888, 85] width 113 height 20
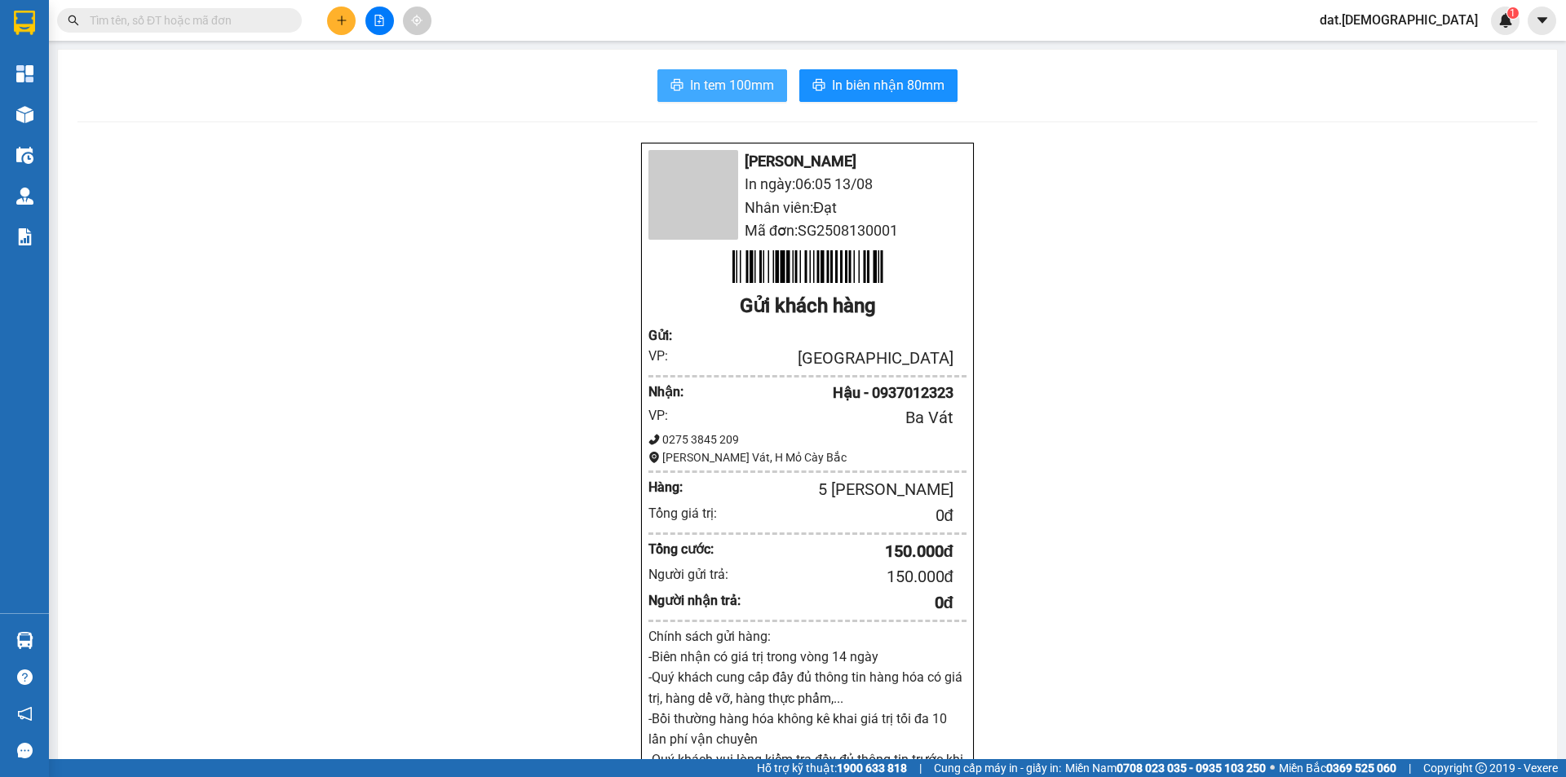
click at [693, 78] on span "In tem 100mm" at bounding box center [732, 85] width 84 height 20
click at [693, 77] on span "In tem 100mm" at bounding box center [732, 85] width 84 height 20
click at [693, 78] on span "In tem 100mm" at bounding box center [732, 85] width 84 height 20
click at [693, 79] on span "In tem 100mm" at bounding box center [732, 85] width 84 height 20
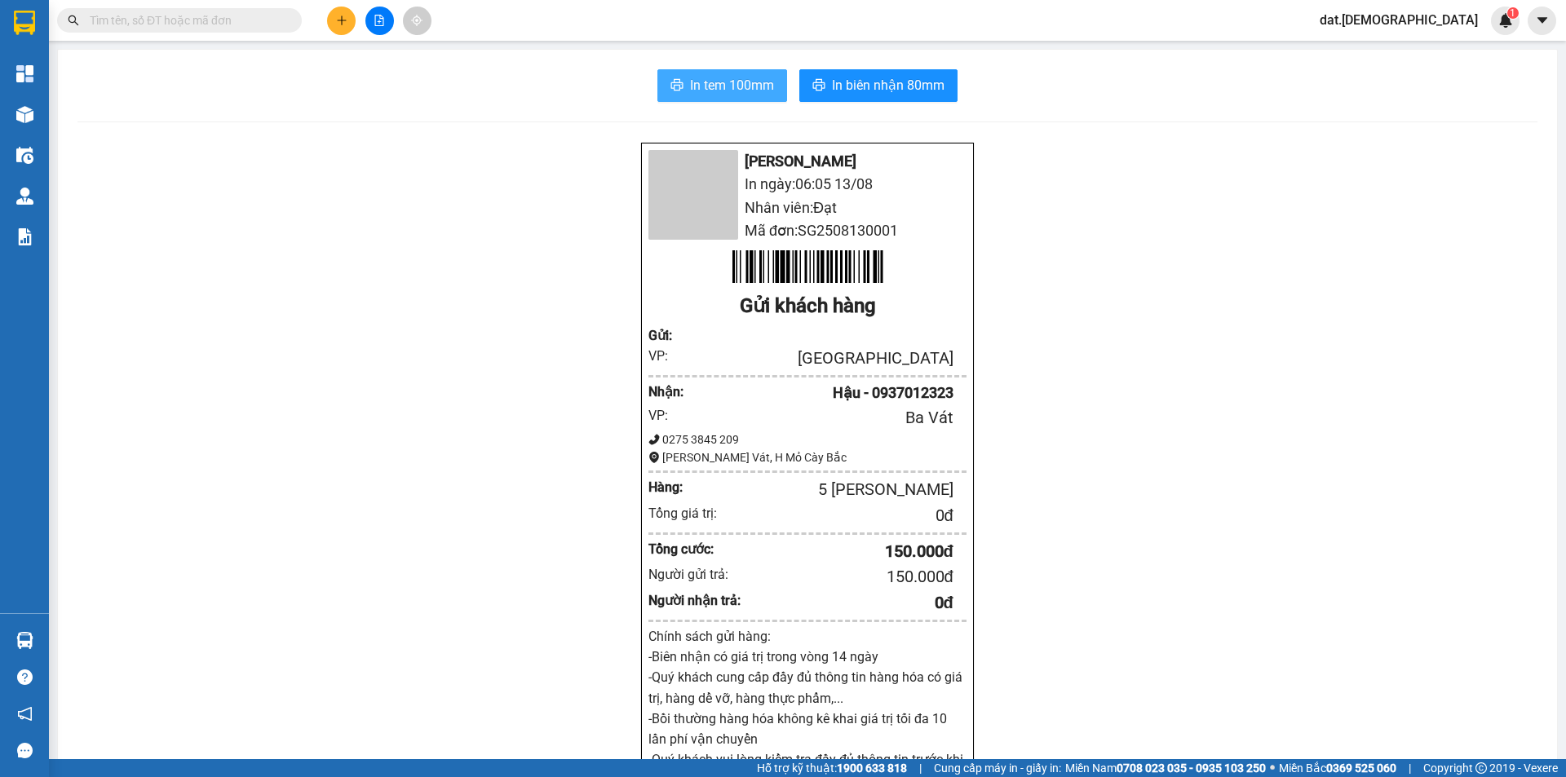
drag, startPoint x: 693, startPoint y: 79, endPoint x: 685, endPoint y: 93, distance: 15.7
click at [690, 83] on span "In tem 100mm" at bounding box center [732, 85] width 84 height 20
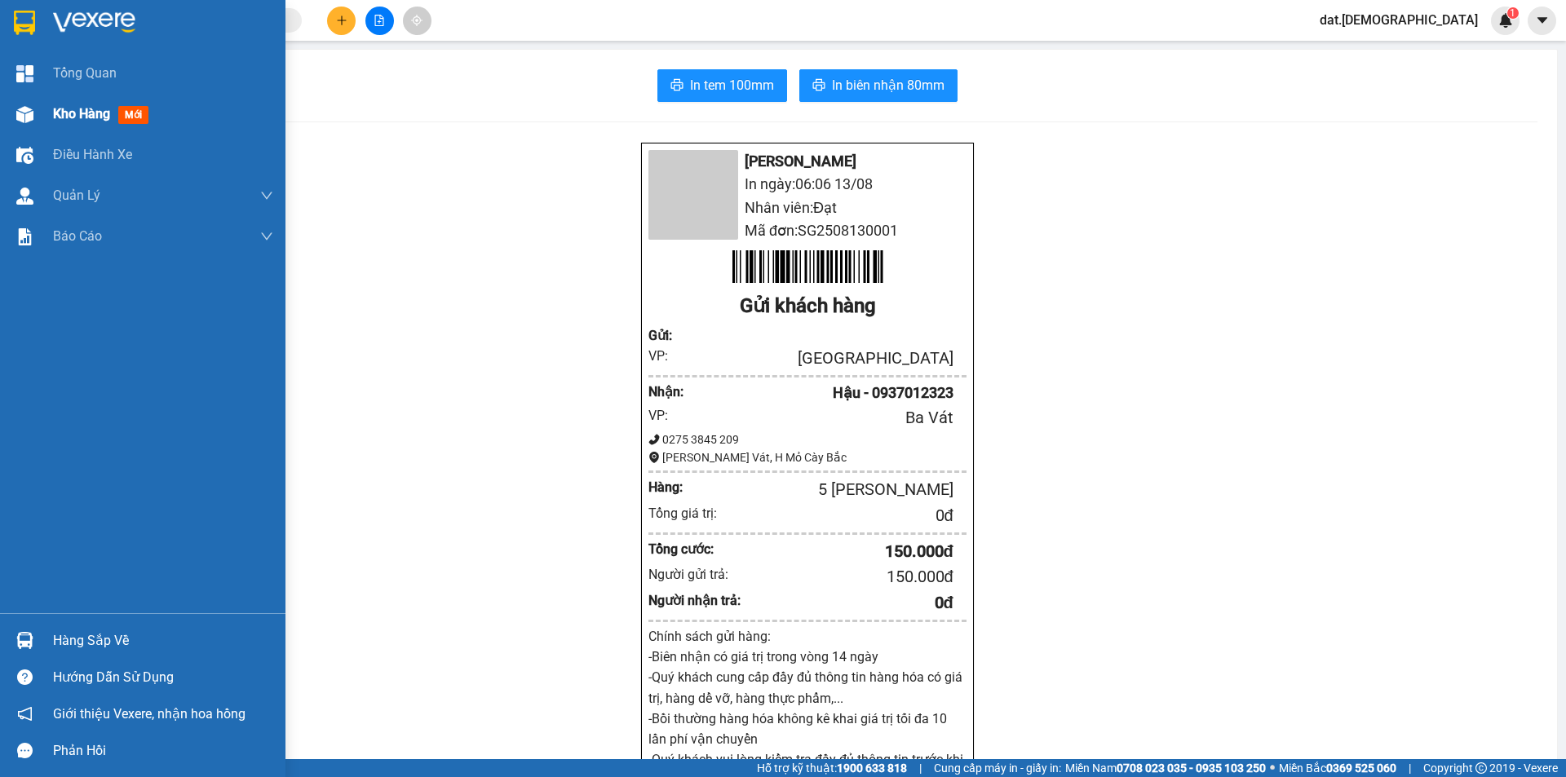
click at [129, 110] on span "mới" at bounding box center [133, 115] width 30 height 18
